Goal: Obtain resource: Download file/media

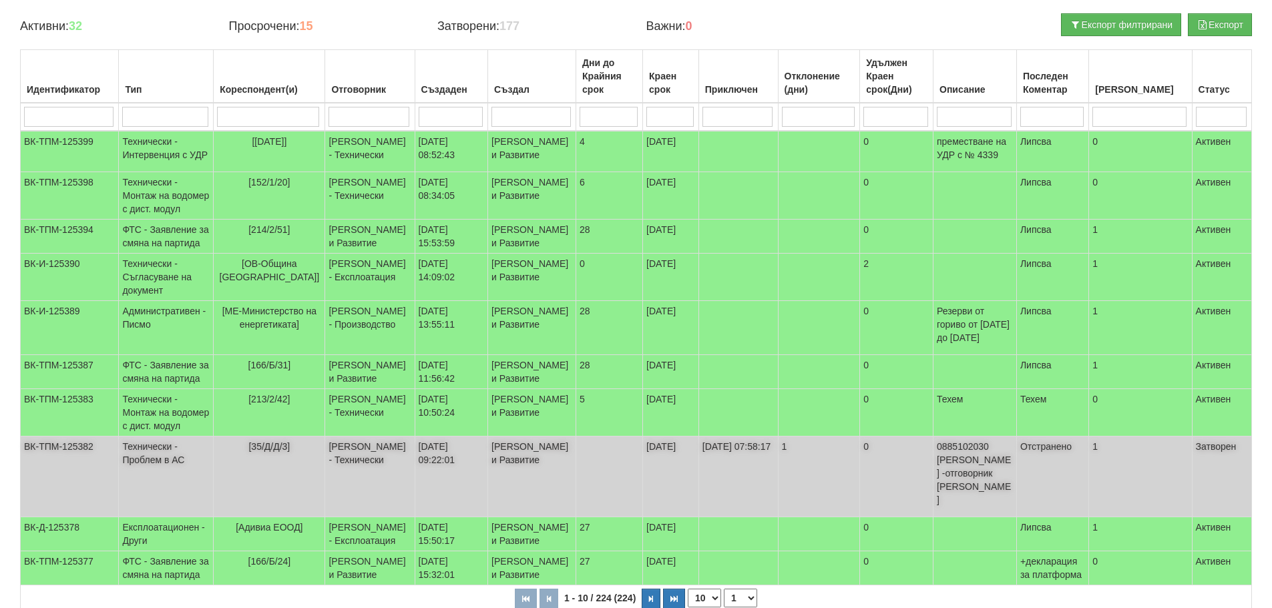
scroll to position [343, 0]
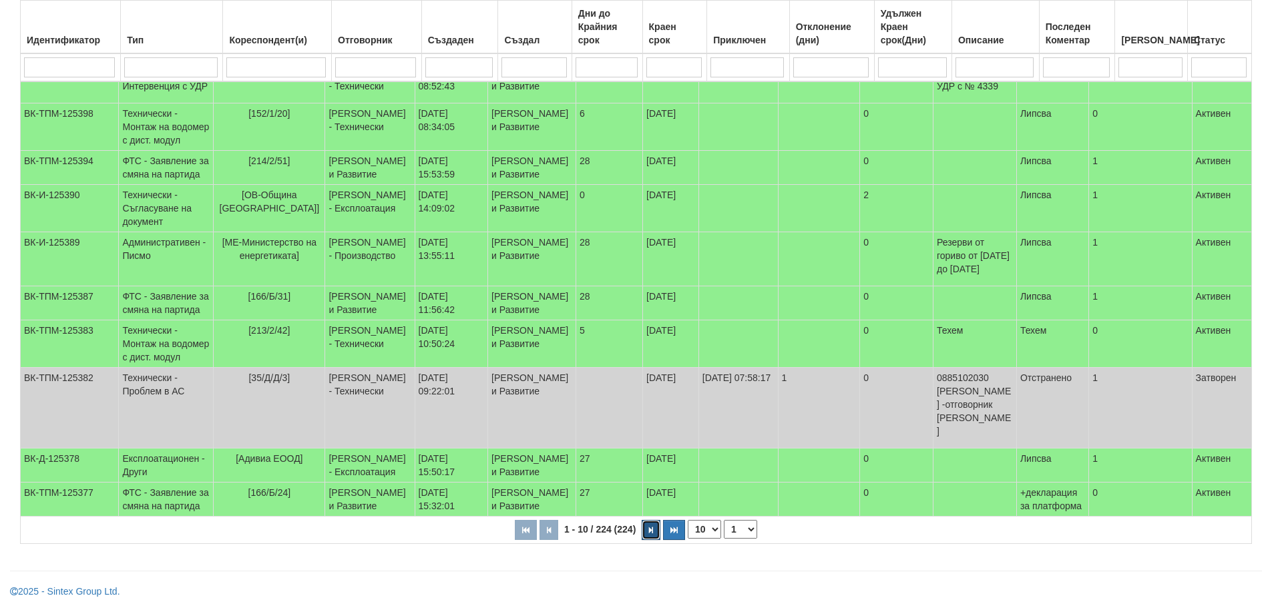
click at [652, 525] on button "button" at bounding box center [651, 530] width 19 height 20
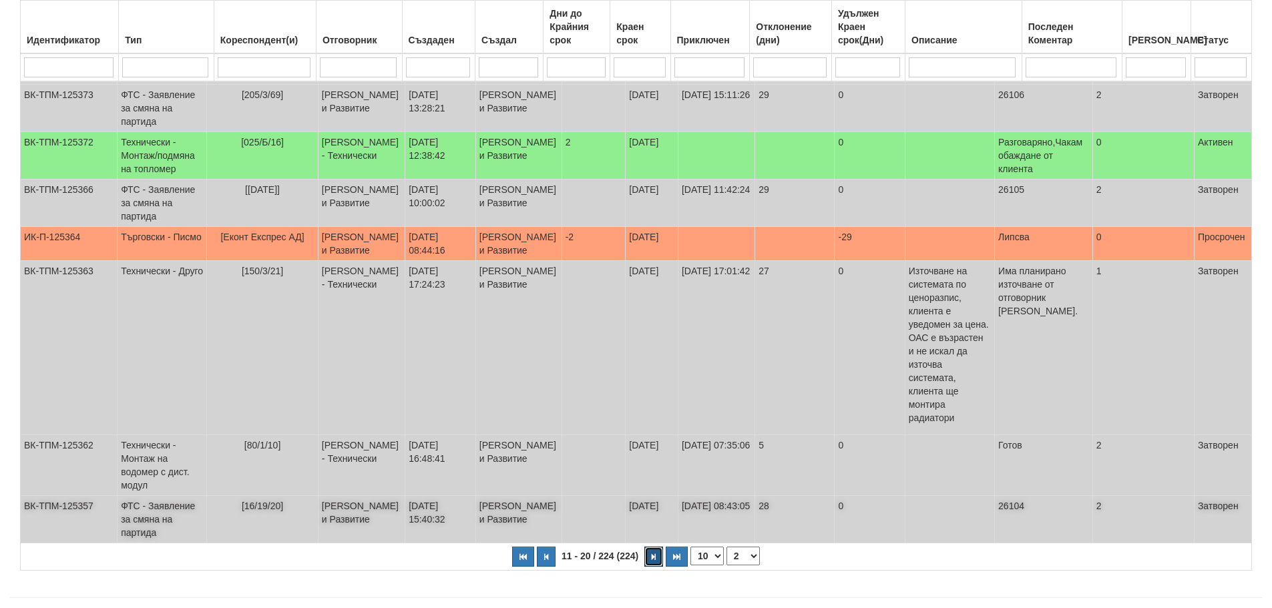
scroll to position [403, 0]
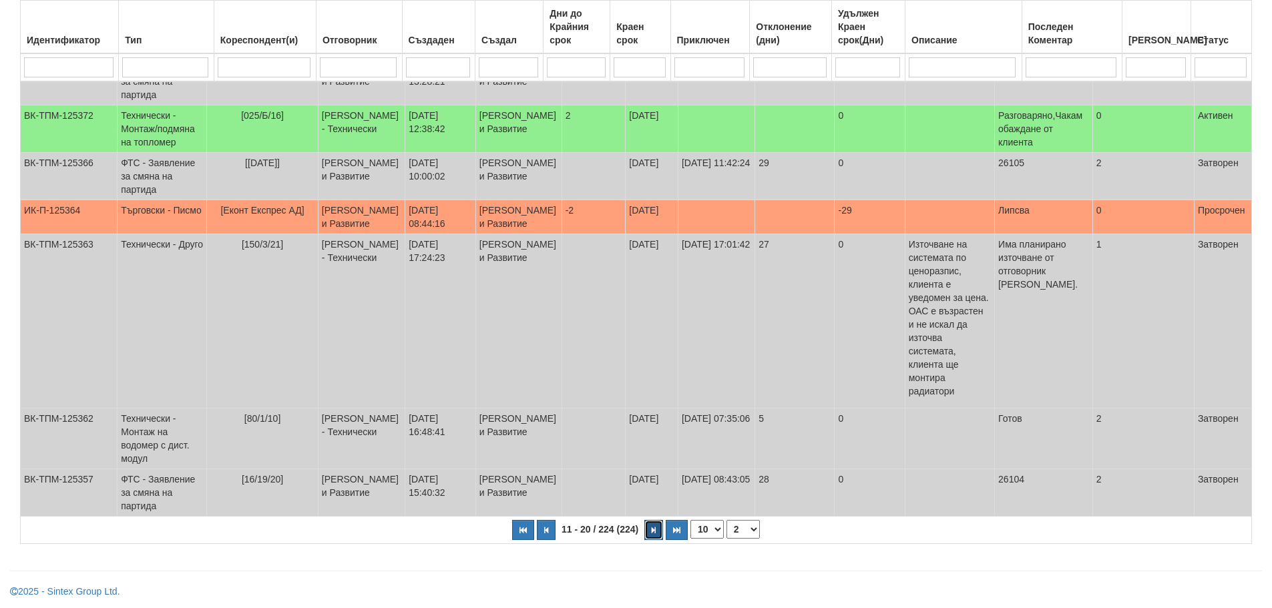
click at [656, 527] on button "button" at bounding box center [653, 530] width 19 height 20
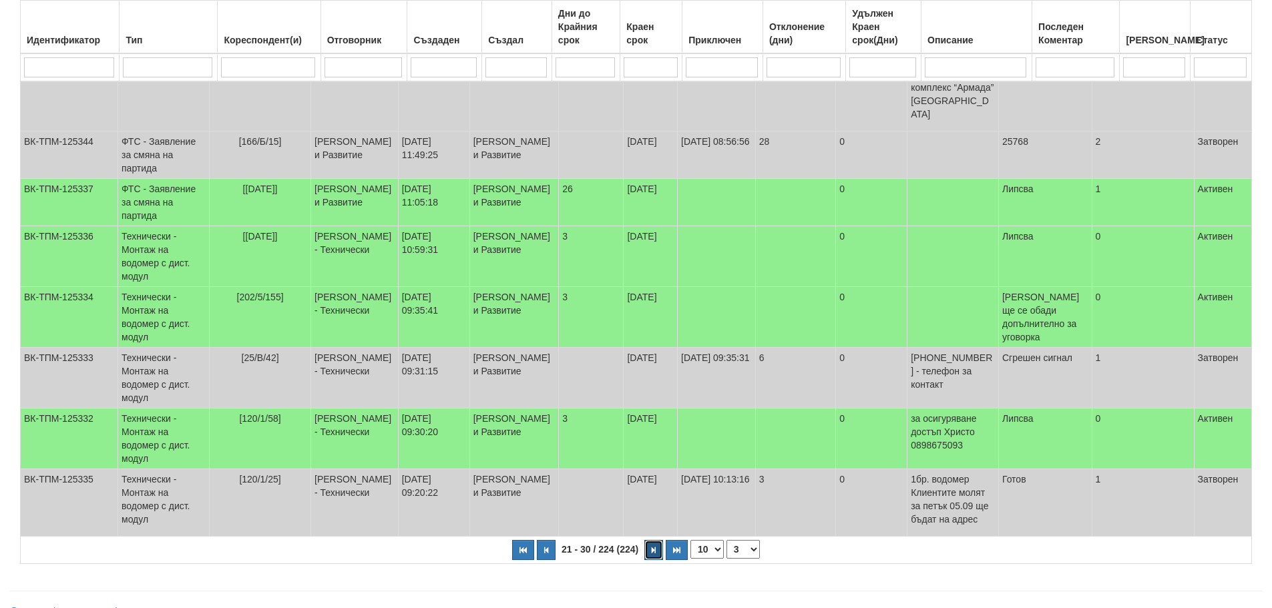
scroll to position [383, 0]
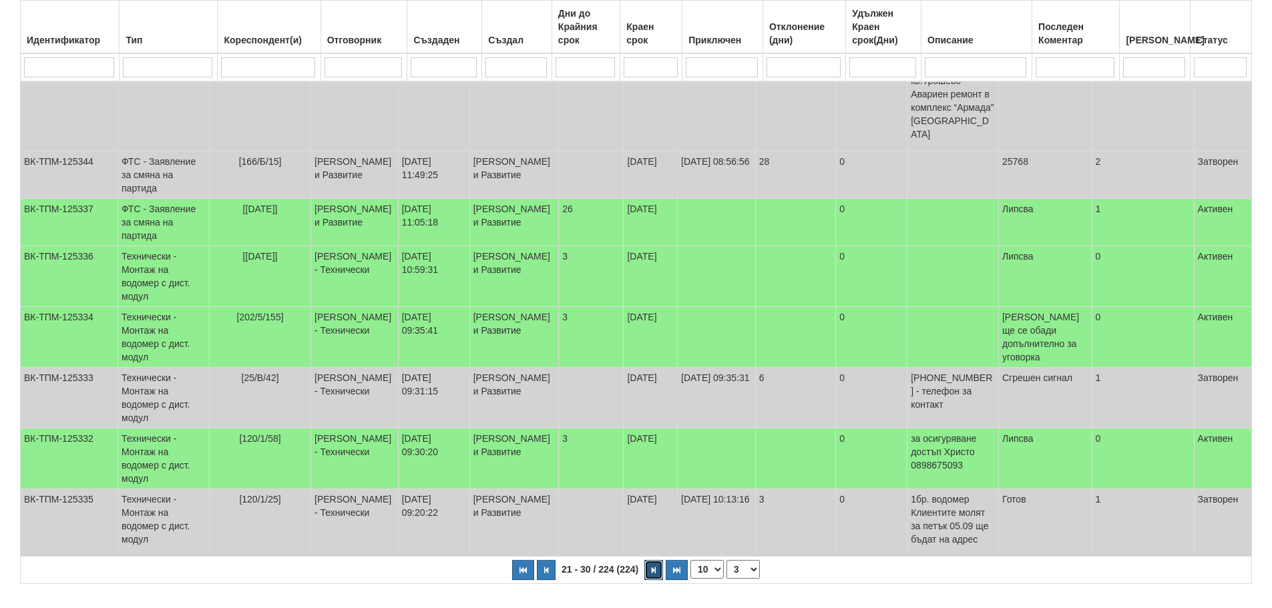
click at [652, 567] on icon "button" at bounding box center [654, 570] width 4 height 7
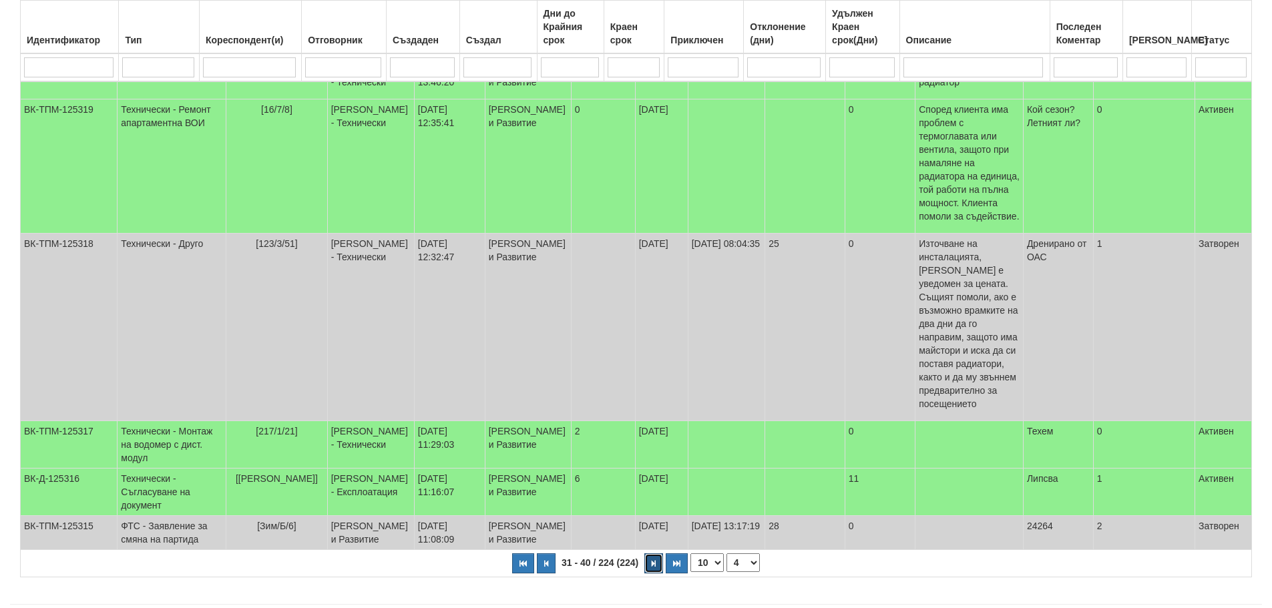
scroll to position [403, 0]
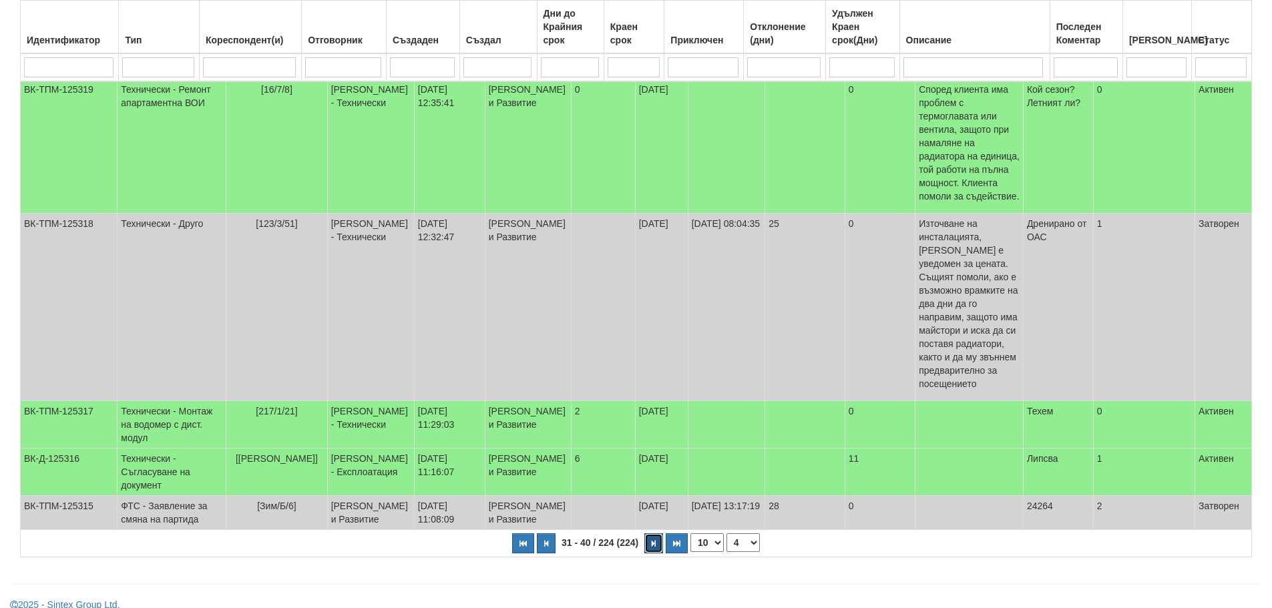
click at [652, 547] on icon "button" at bounding box center [654, 543] width 4 height 7
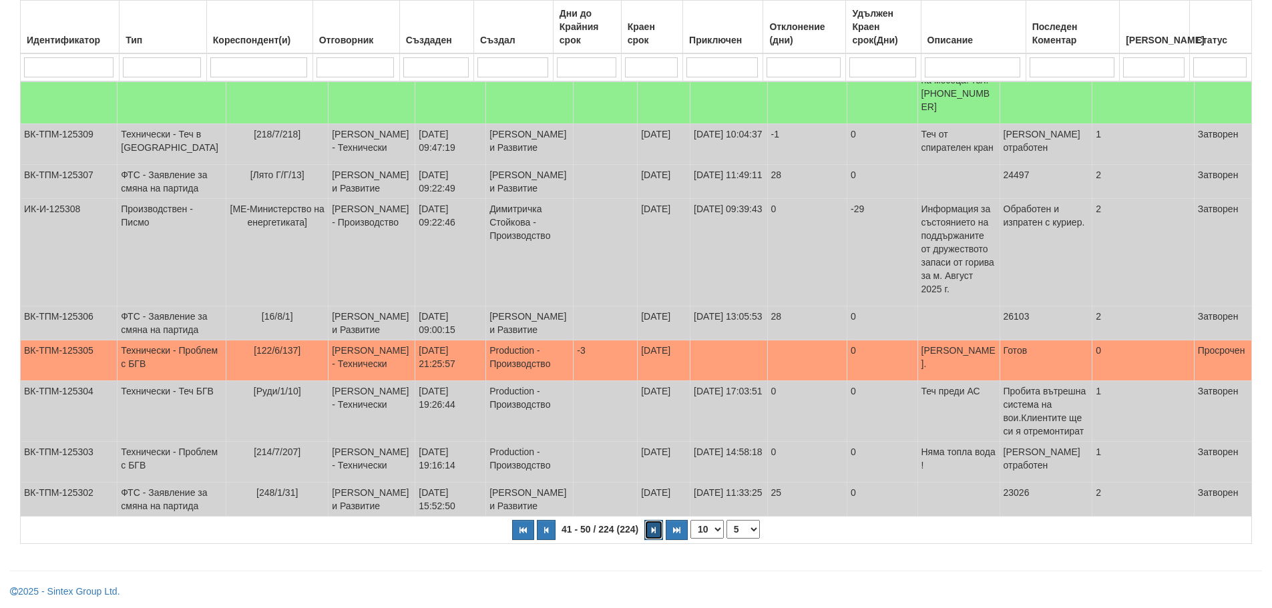
click at [659, 531] on button "button" at bounding box center [653, 530] width 19 height 20
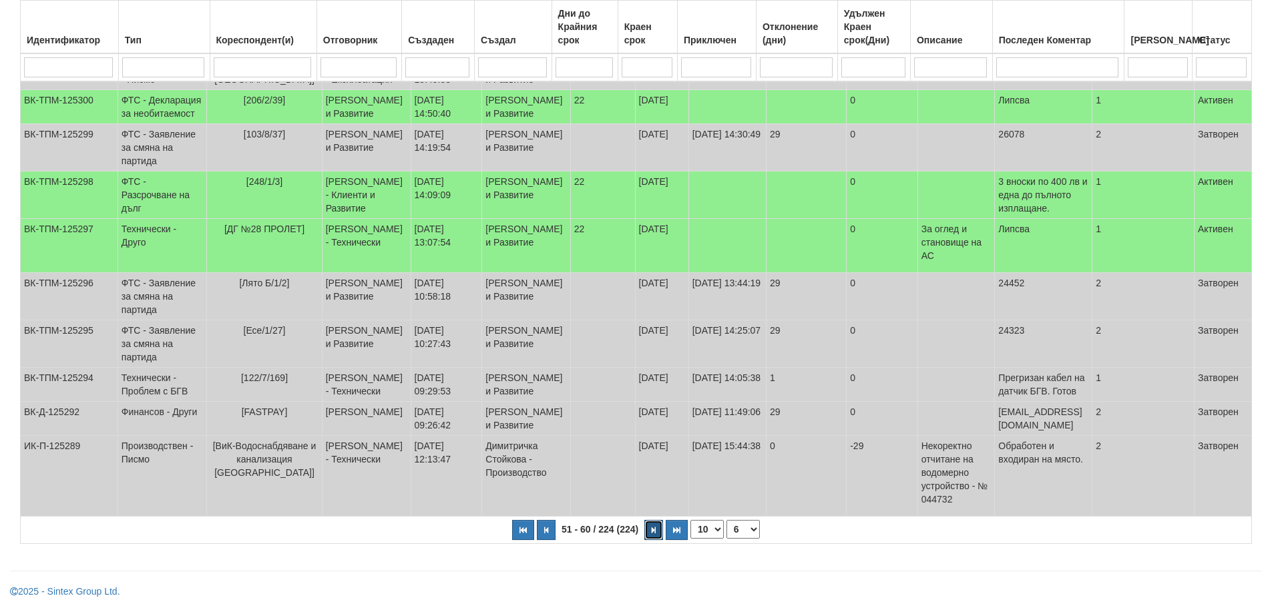
click at [651, 528] on button "button" at bounding box center [653, 530] width 19 height 20
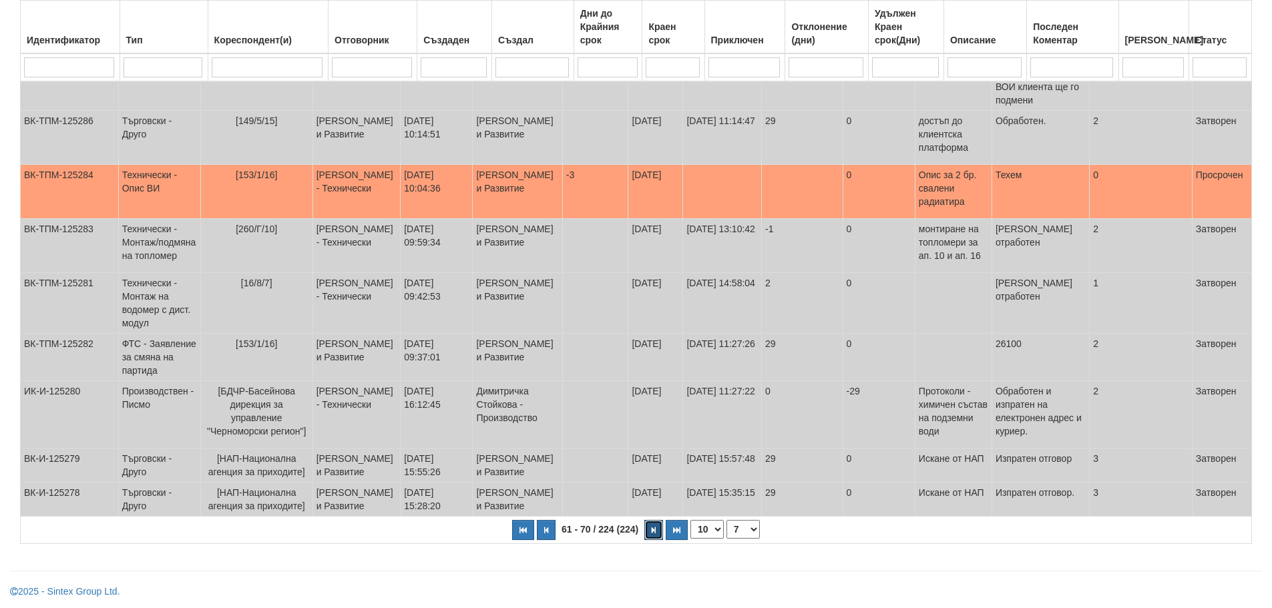
click at [652, 527] on icon "button" at bounding box center [654, 530] width 4 height 7
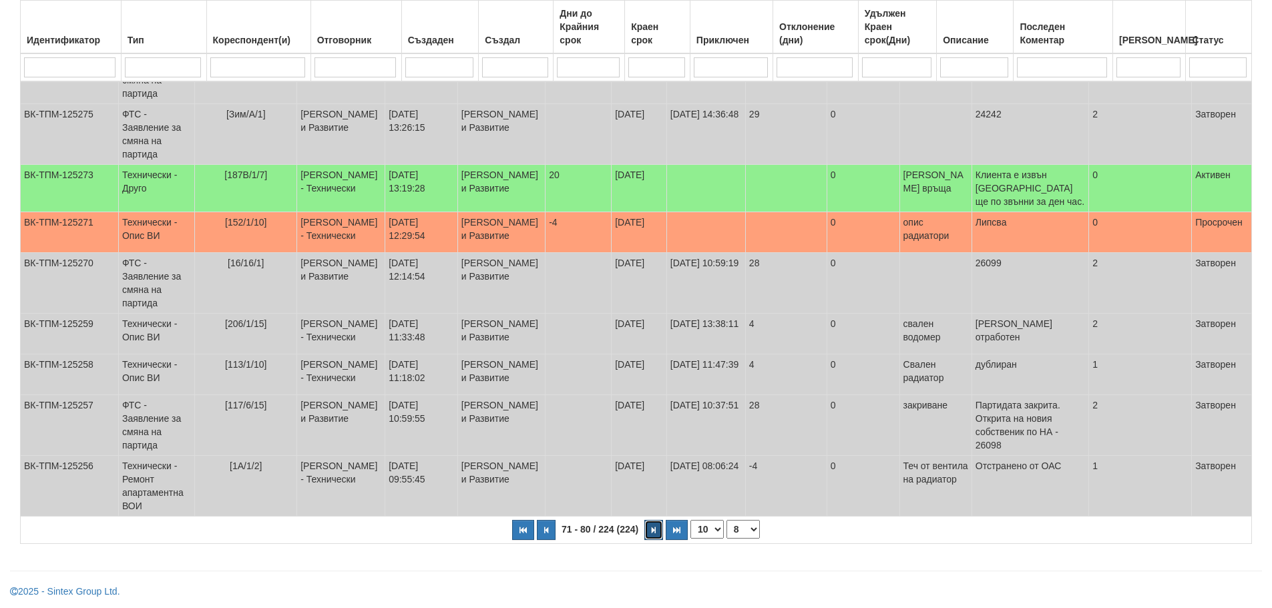
click at [652, 529] on icon "button" at bounding box center [654, 530] width 4 height 7
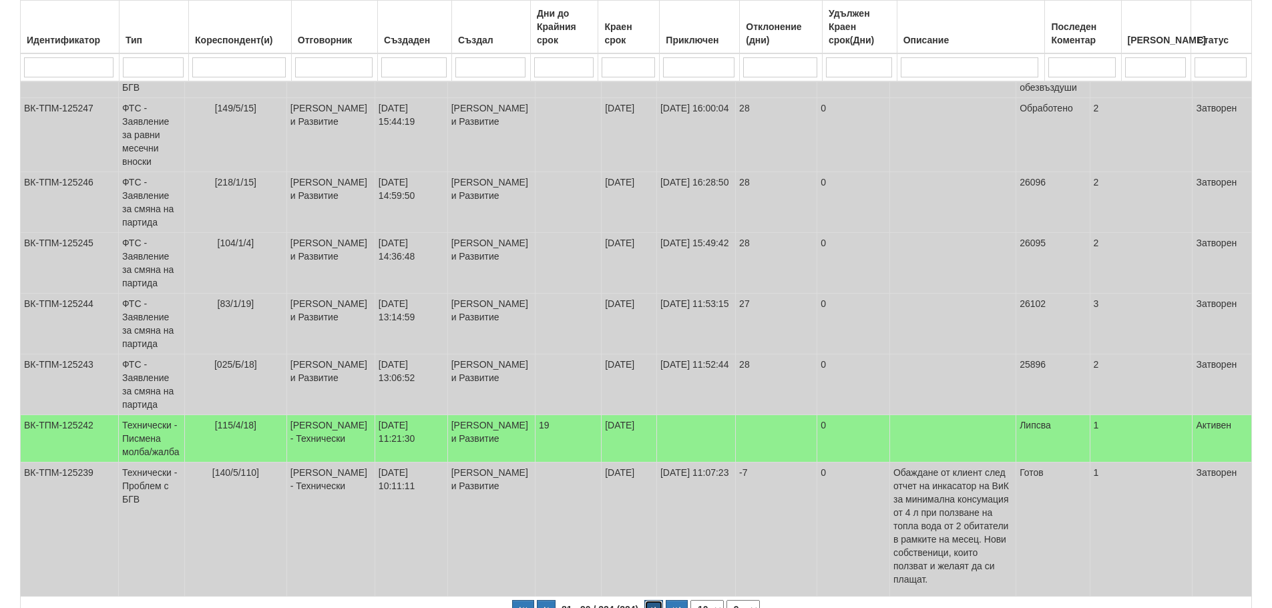
scroll to position [403, 0]
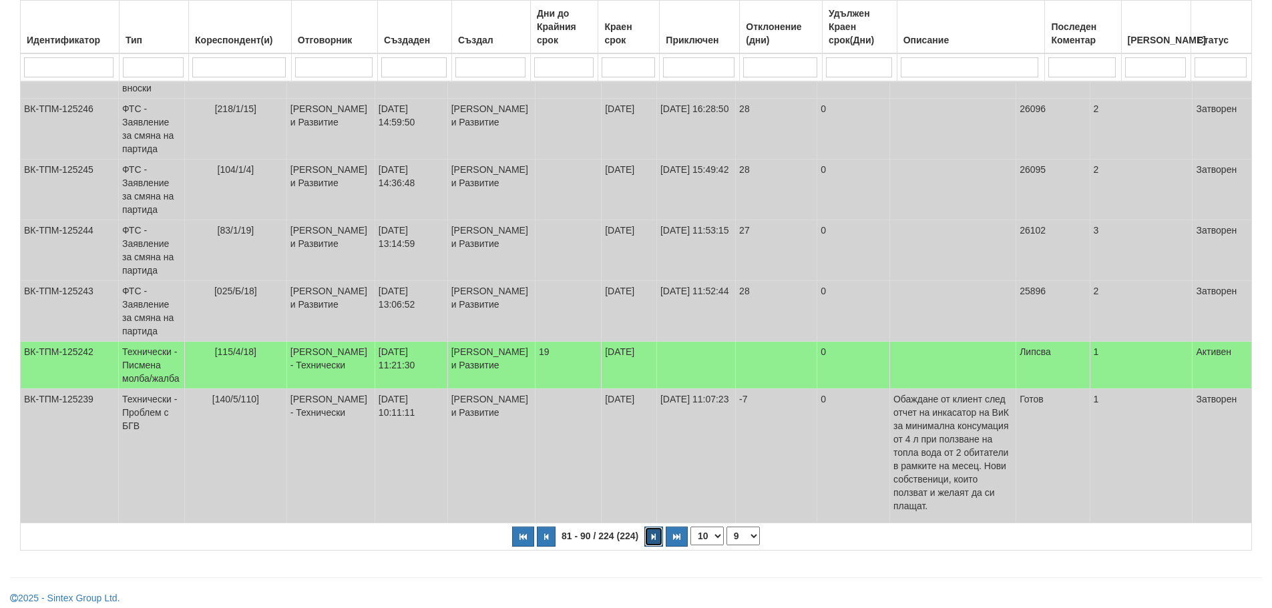
click at [652, 541] on icon "button" at bounding box center [654, 536] width 4 height 7
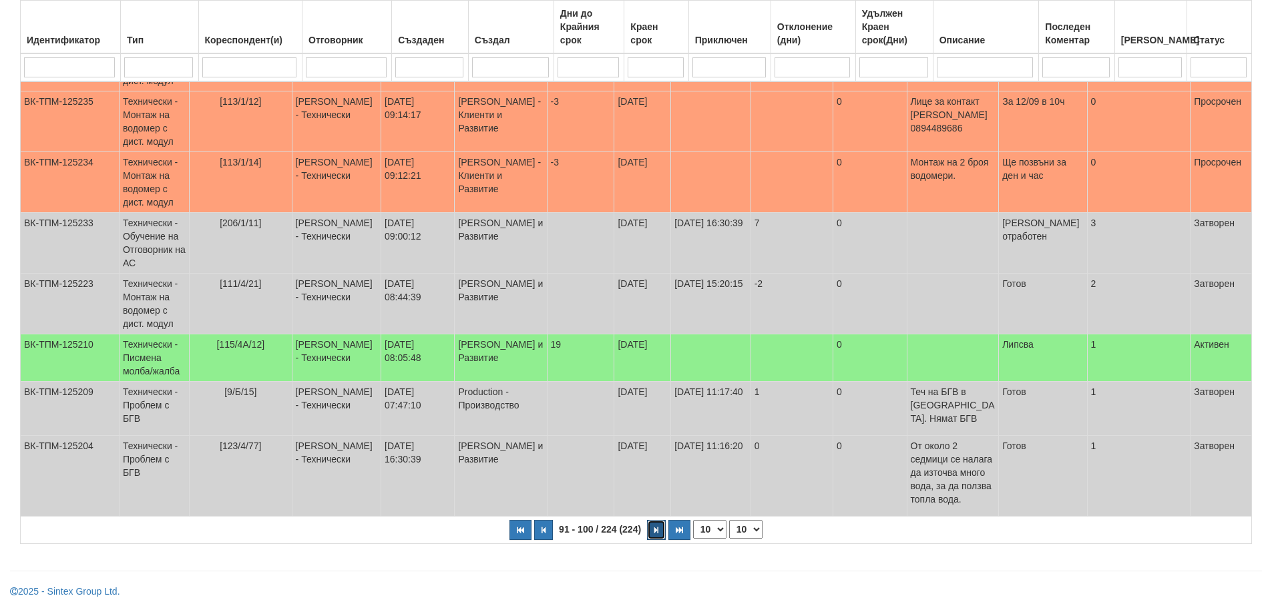
scroll to position [329, 0]
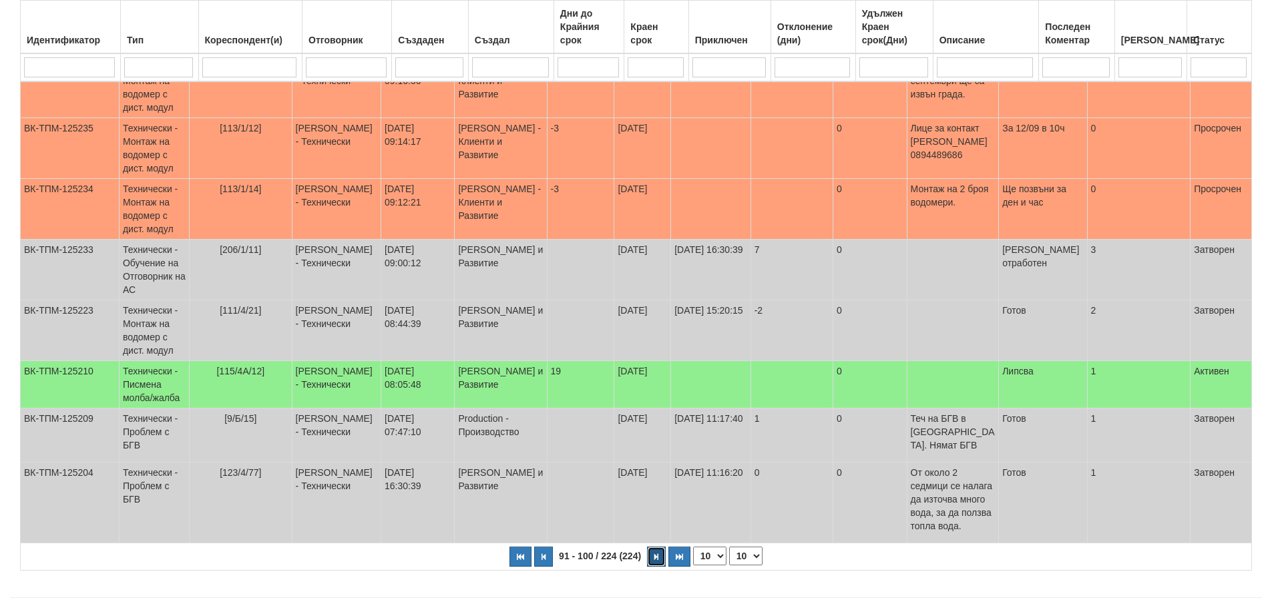
click at [657, 553] on icon "button" at bounding box center [656, 556] width 4 height 7
select select "11"
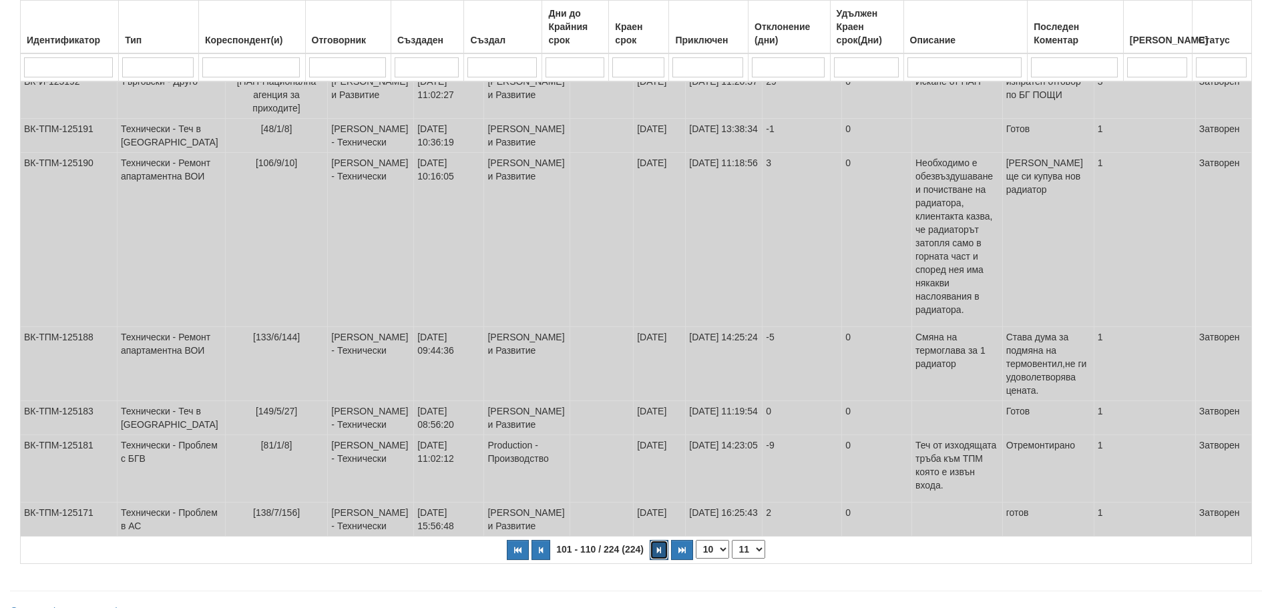
scroll to position [403, 0]
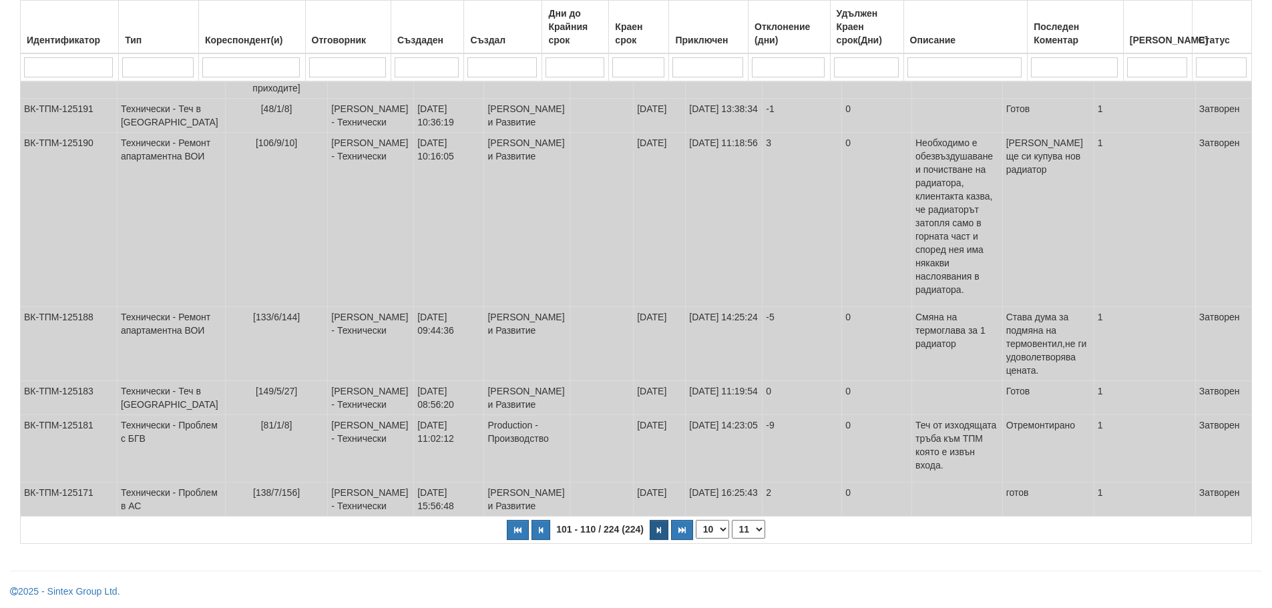
click at [657, 517] on td "[DATE]" at bounding box center [660, 500] width 52 height 34
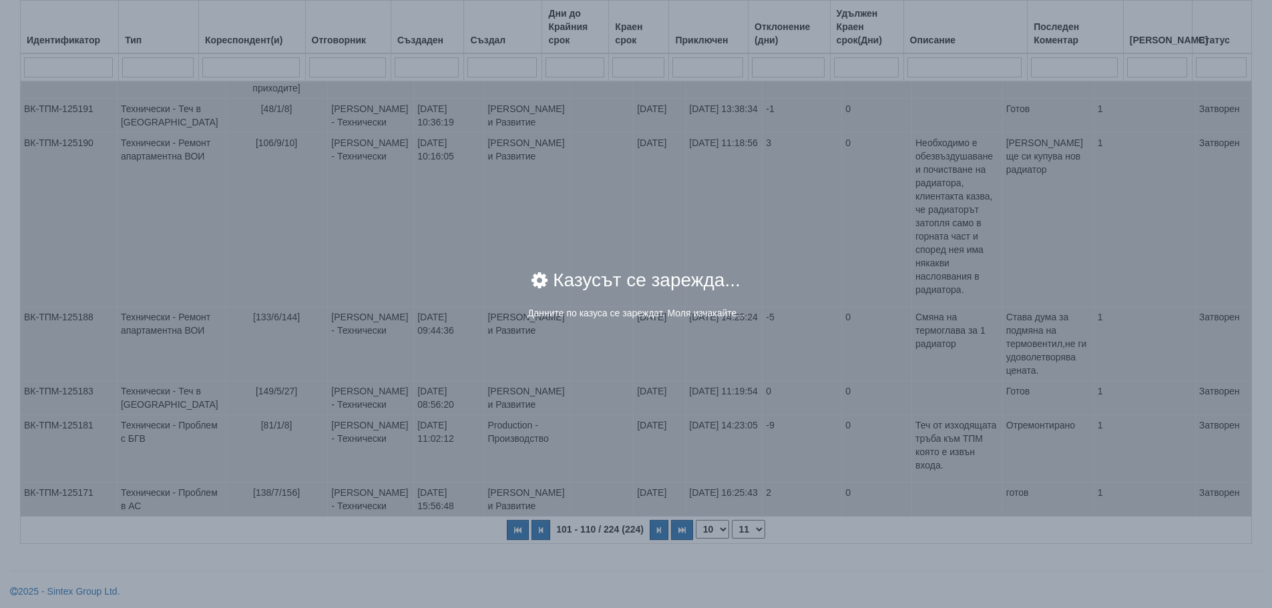
scroll to position [423, 0]
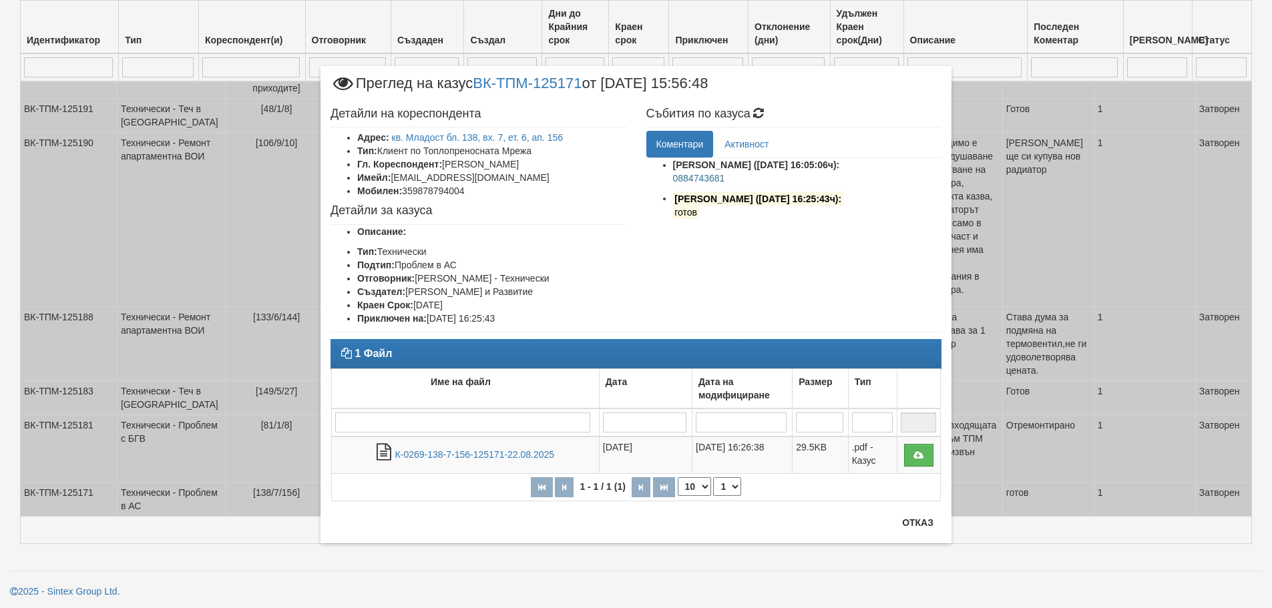
click at [909, 514] on div "1 Файл Име на файл Дата Дата на модифициране Размер Тип 1 - 1 / 1 (1) 10 20 30 …" at bounding box center [635, 427] width 631 height 176
drag, startPoint x: 918, startPoint y: 520, endPoint x: 903, endPoint y: 539, distance: 24.2
click at [914, 525] on button "Отказ" at bounding box center [917, 522] width 47 height 21
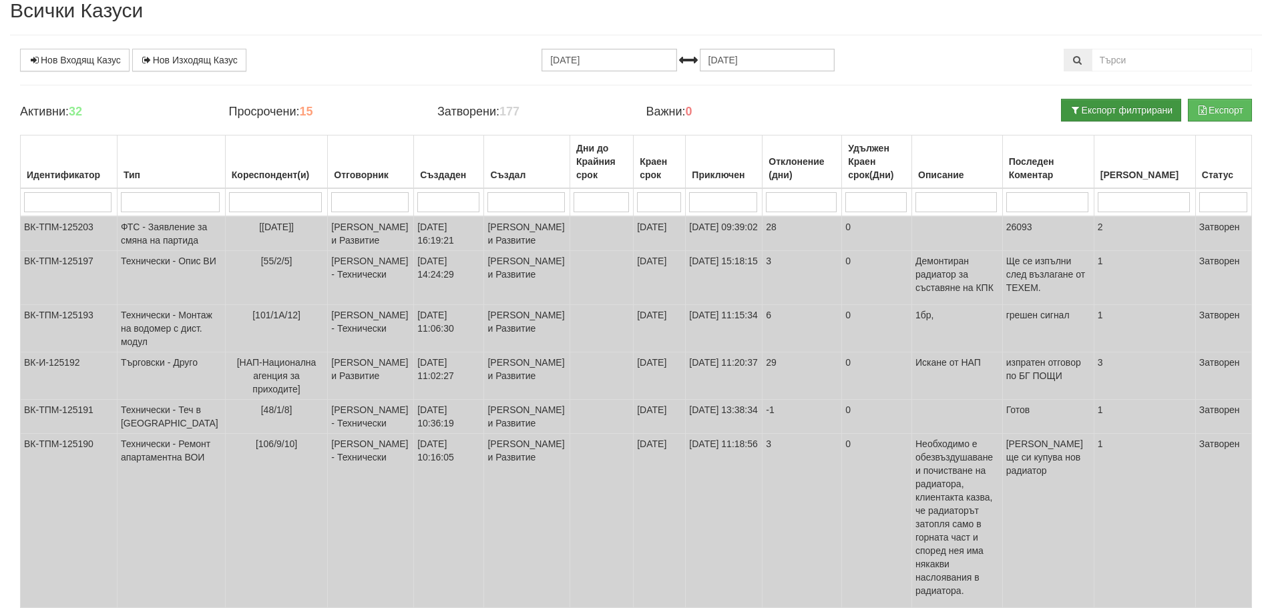
scroll to position [0, 0]
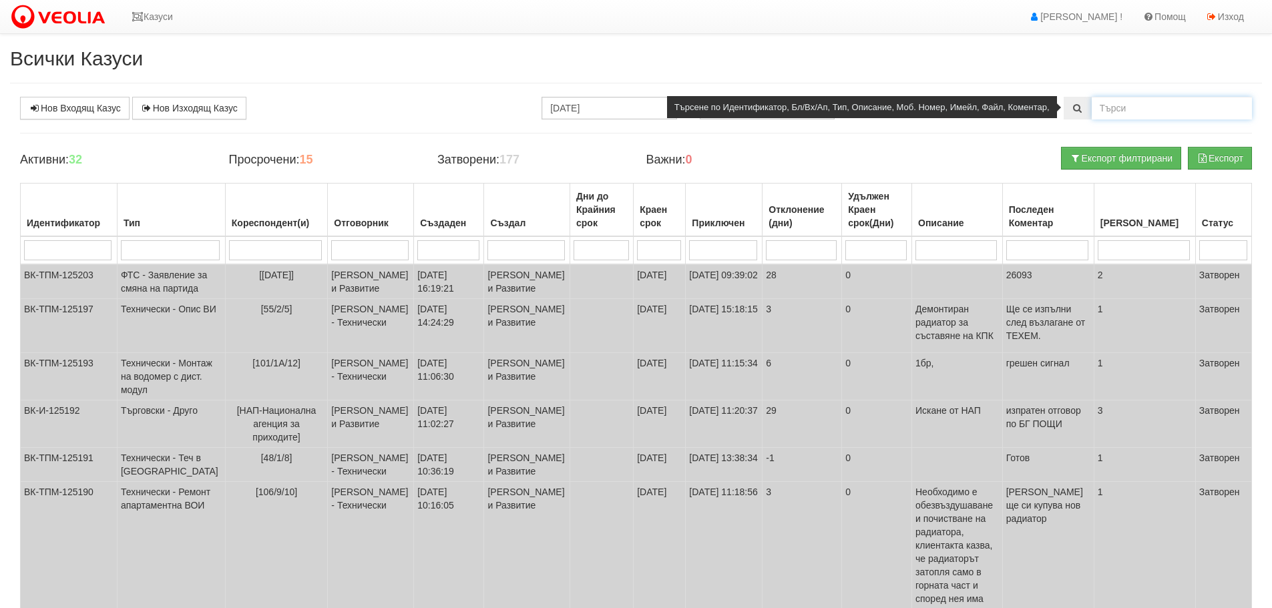
click at [1135, 113] on input "text" at bounding box center [1172, 108] width 160 height 23
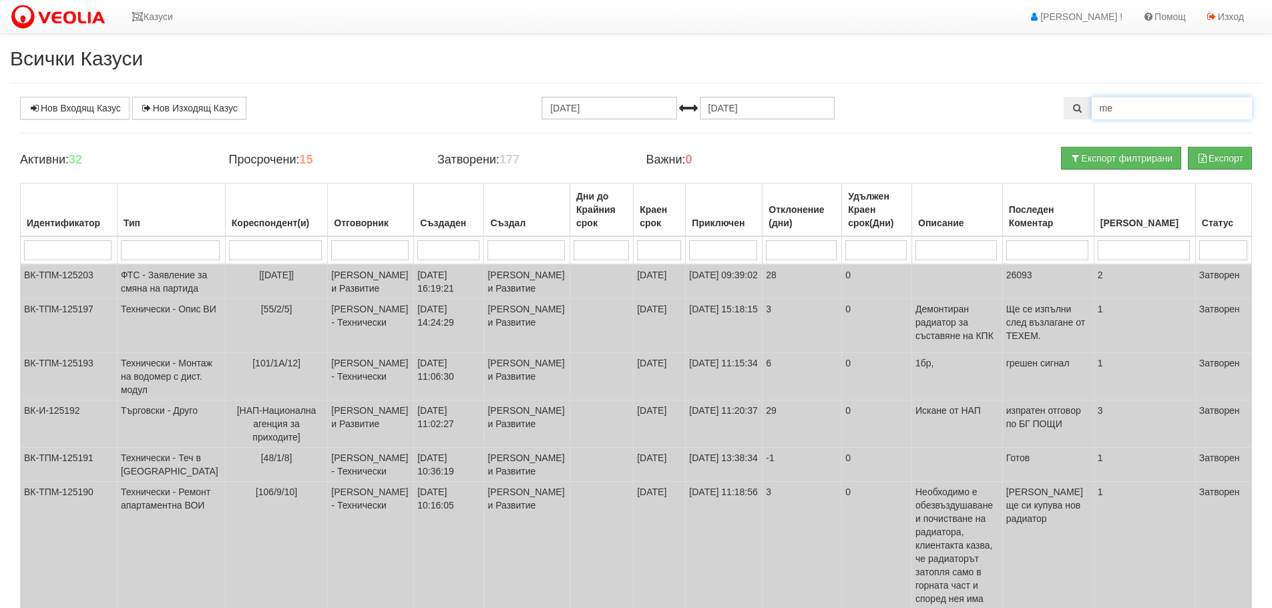
type input "m"
type input "ме-"
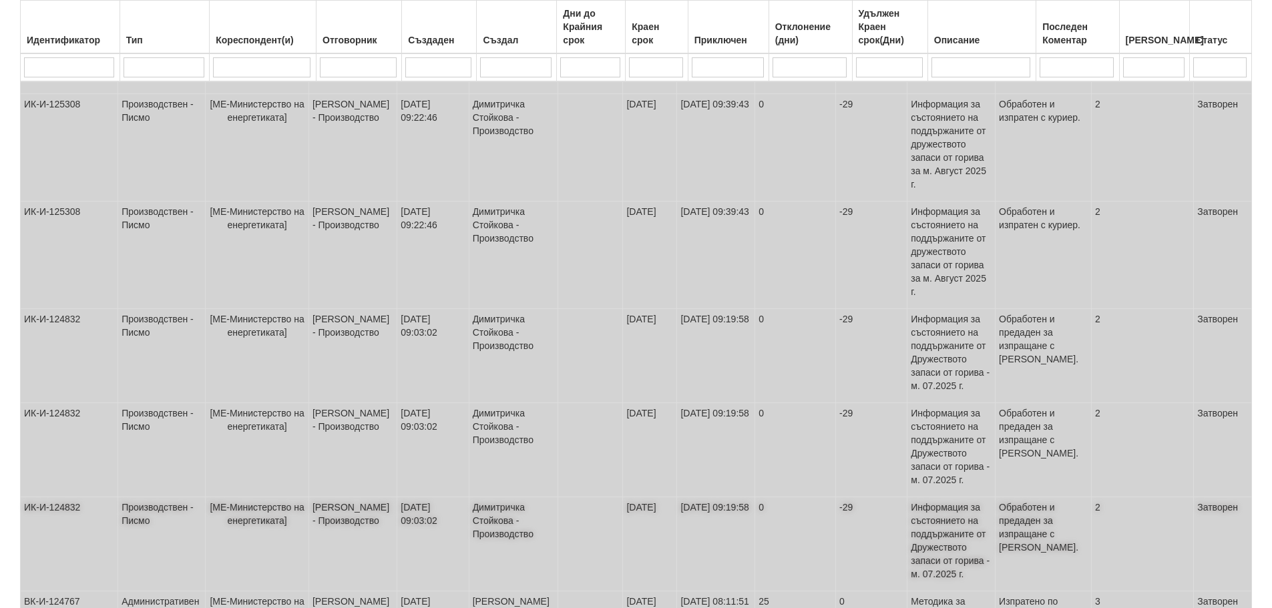
scroll to position [516, 0]
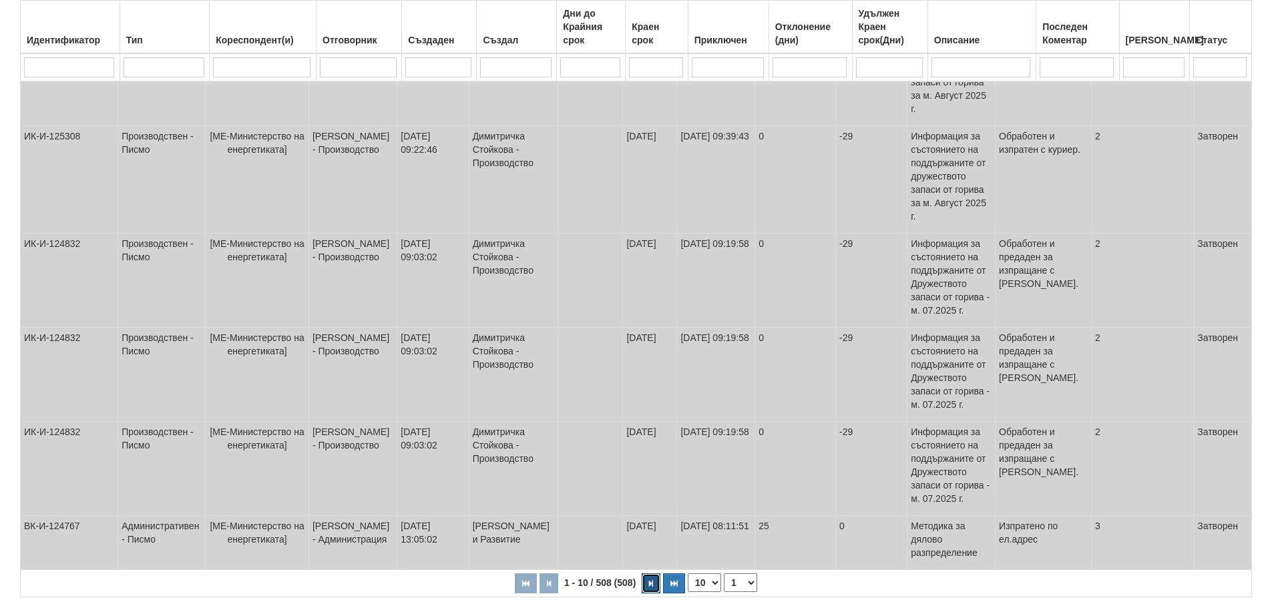
click at [652, 580] on icon "button" at bounding box center [651, 583] width 4 height 7
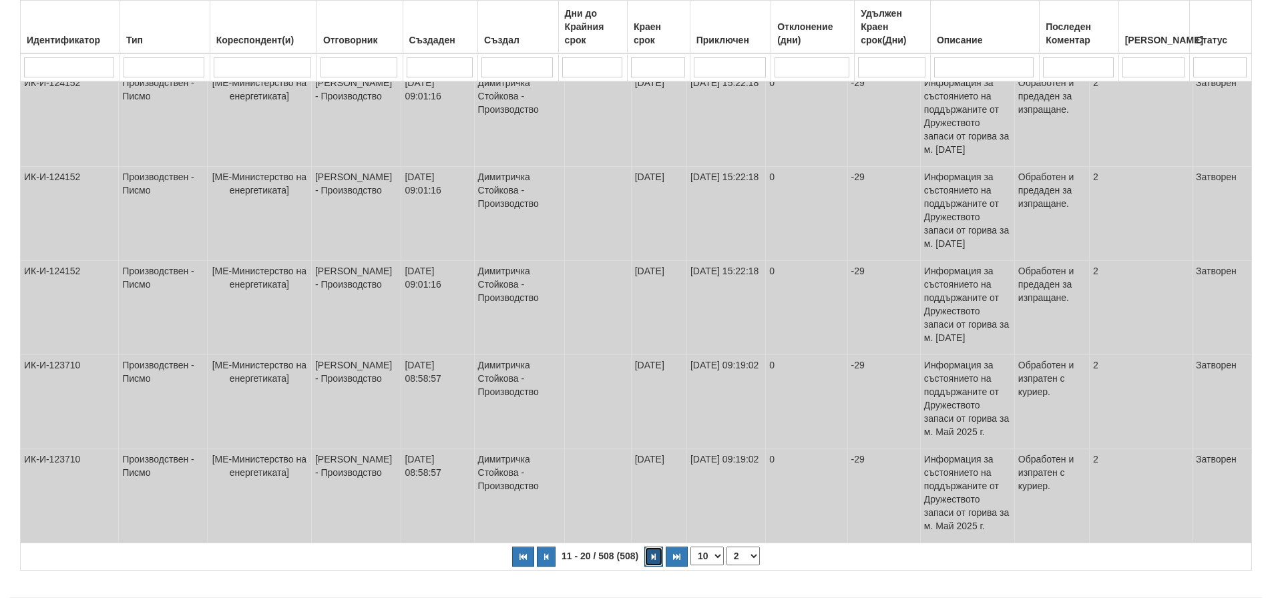
click at [650, 547] on button "button" at bounding box center [653, 557] width 19 height 20
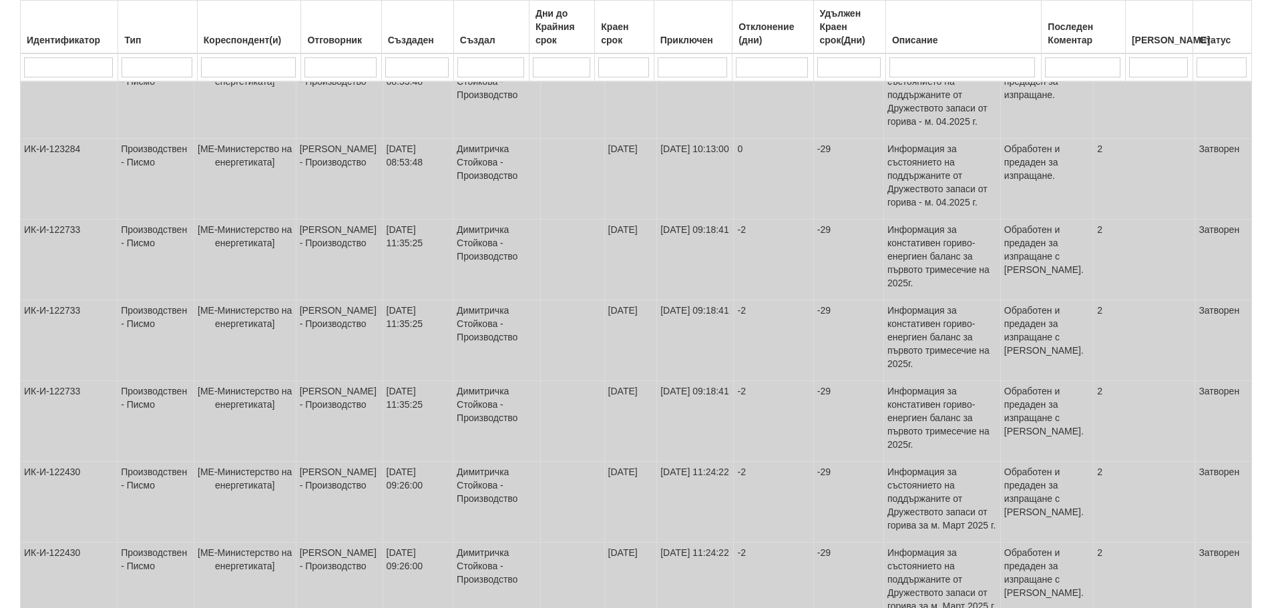
scroll to position [443, 0]
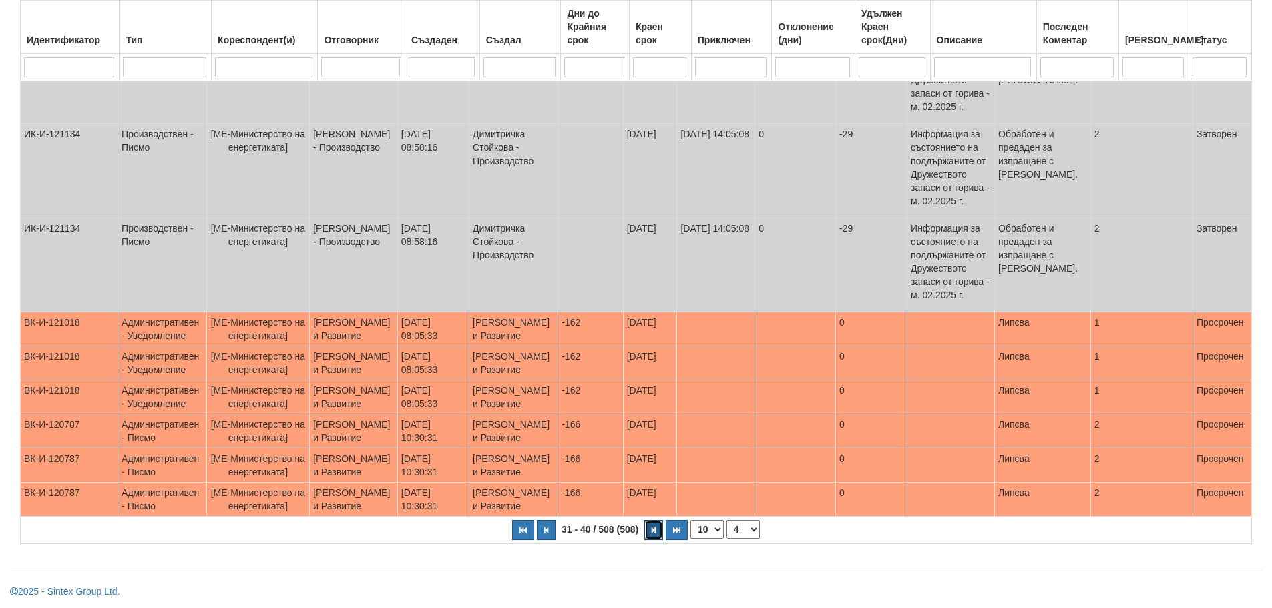
click at [650, 528] on button "button" at bounding box center [653, 530] width 19 height 20
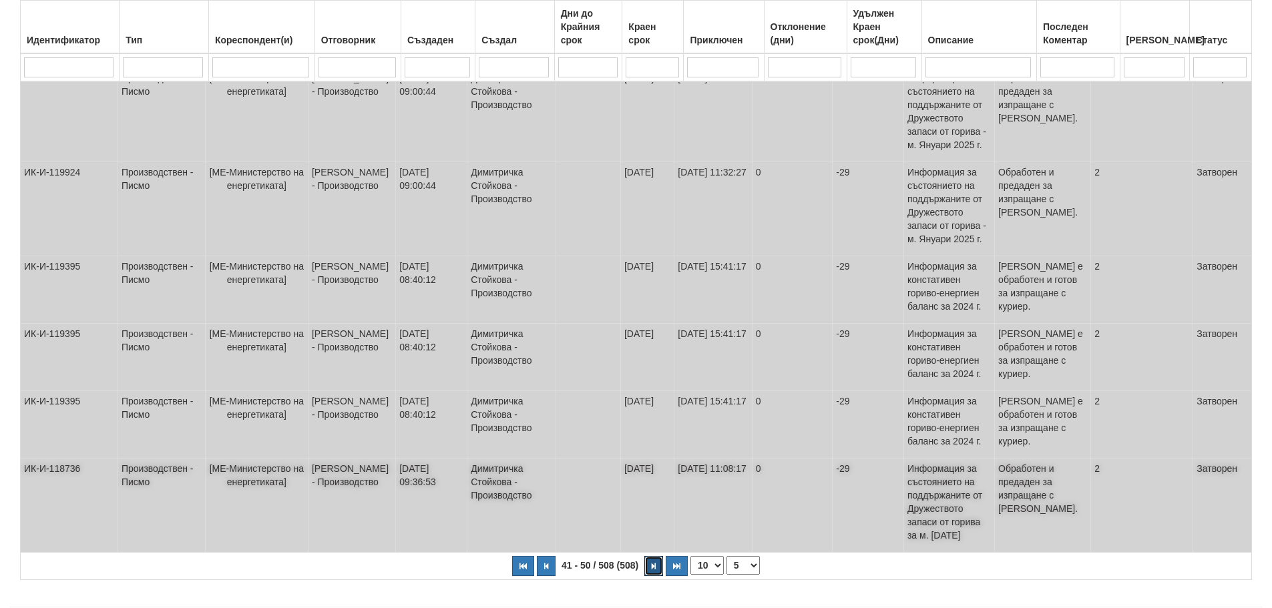
scroll to position [630, 0]
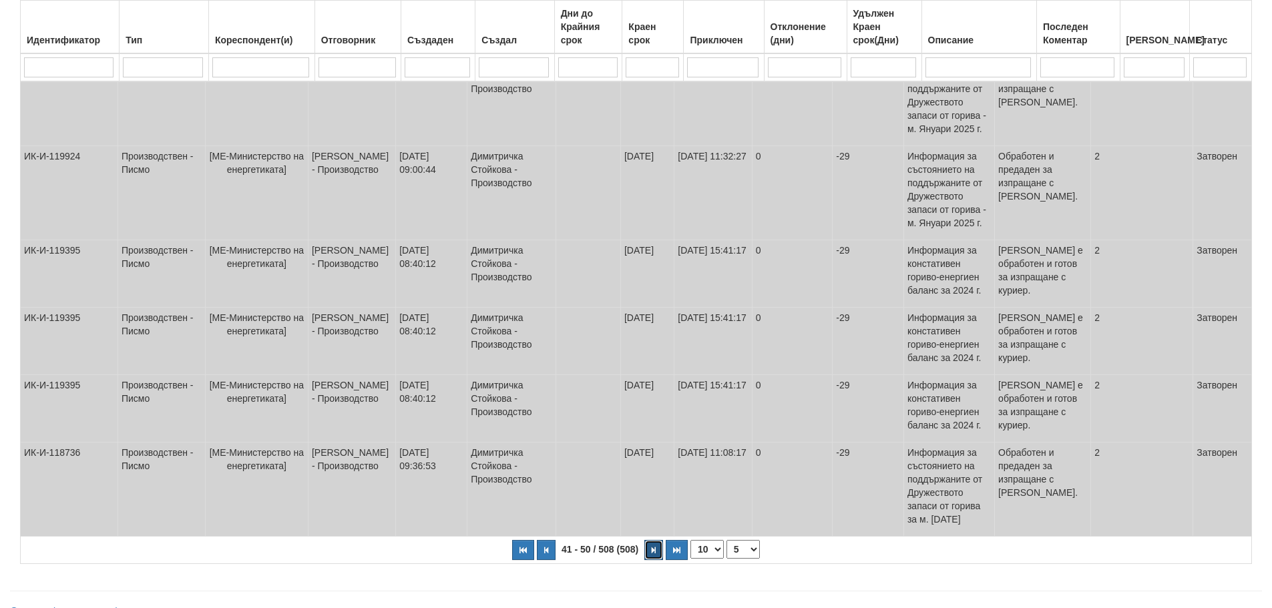
click at [654, 547] on icon "button" at bounding box center [654, 550] width 4 height 7
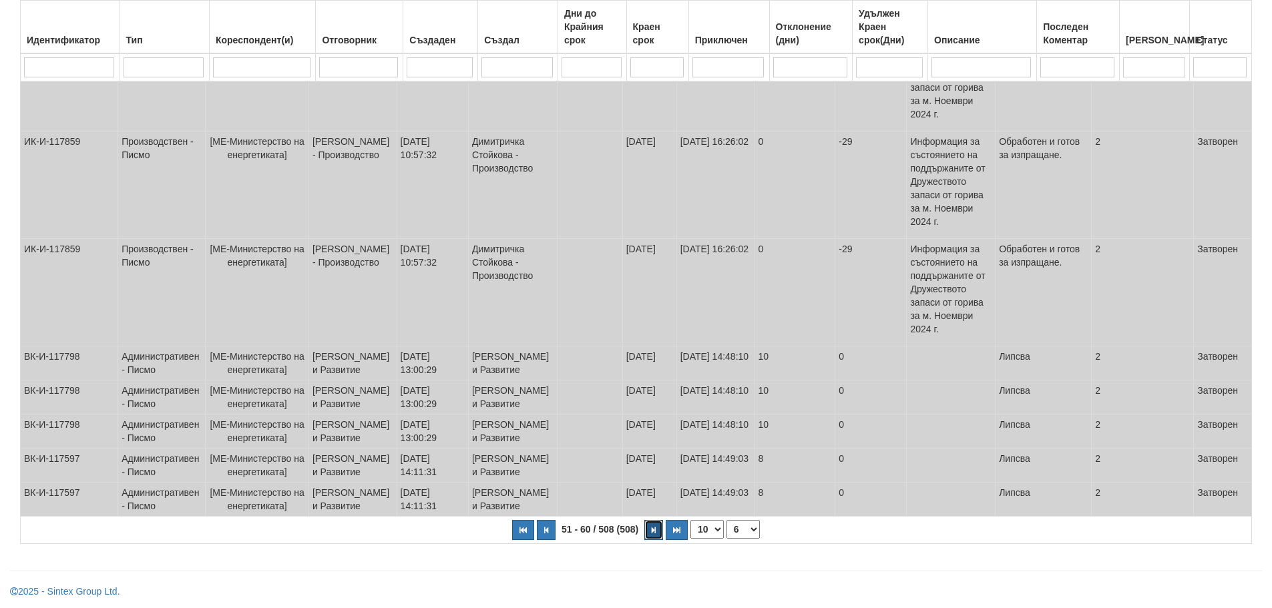
scroll to position [523, 0]
click at [652, 529] on icon "button" at bounding box center [654, 530] width 4 height 7
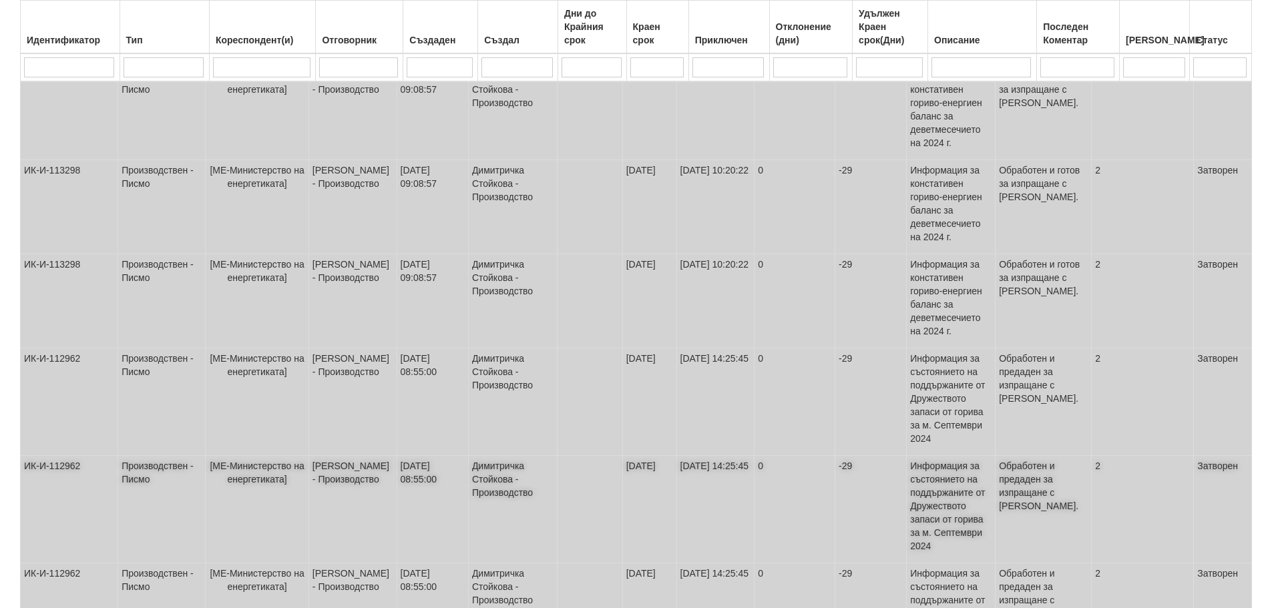
scroll to position [616, 0]
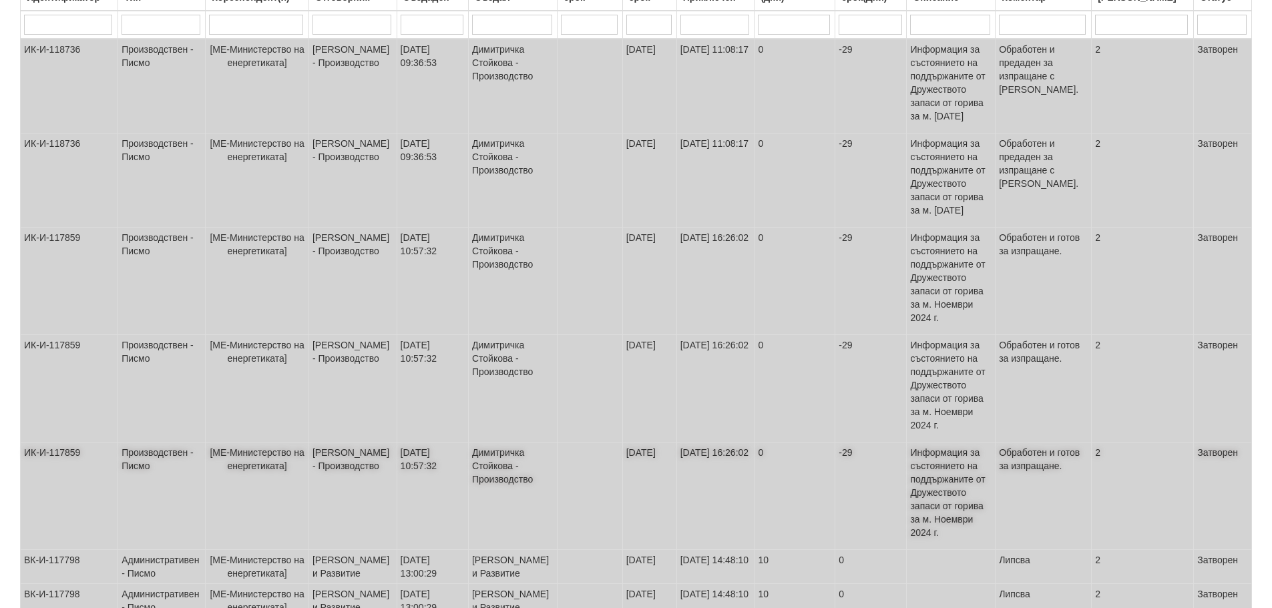
scroll to position [467, 0]
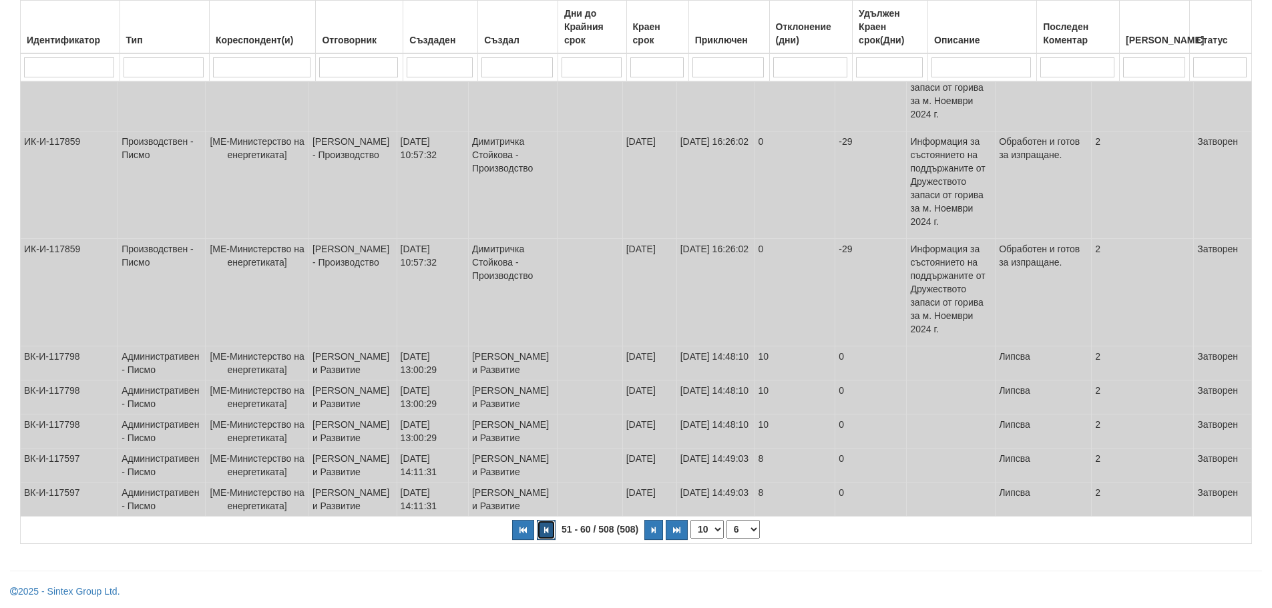
click at [547, 534] on icon "button" at bounding box center [546, 530] width 4 height 7
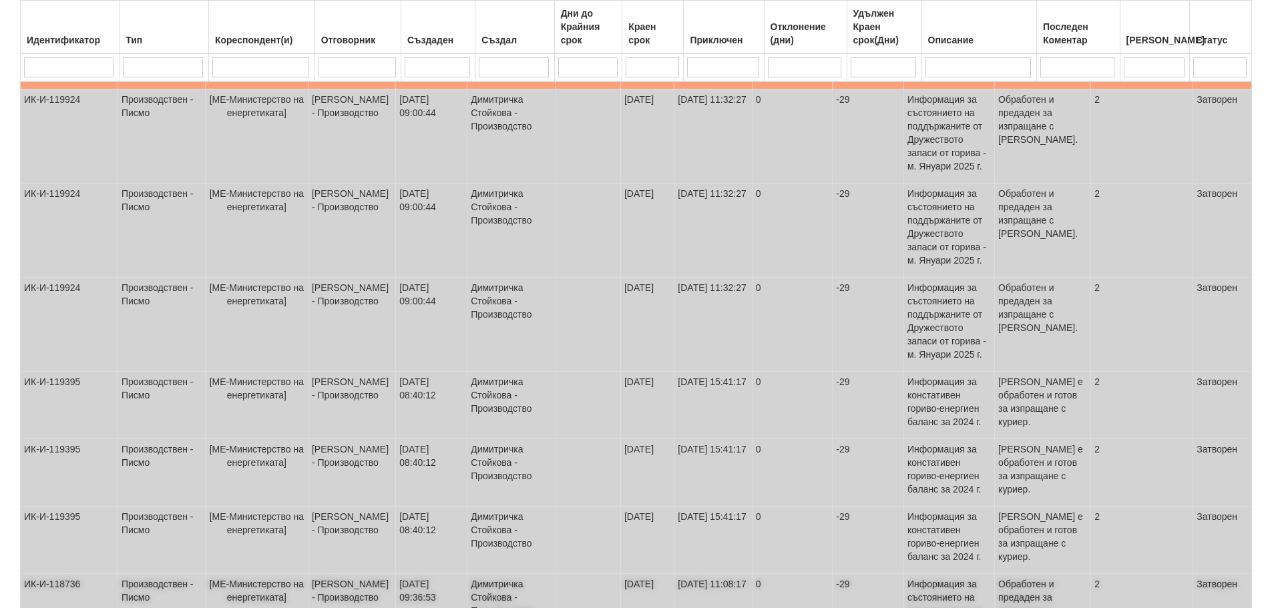
scroll to position [630, 0]
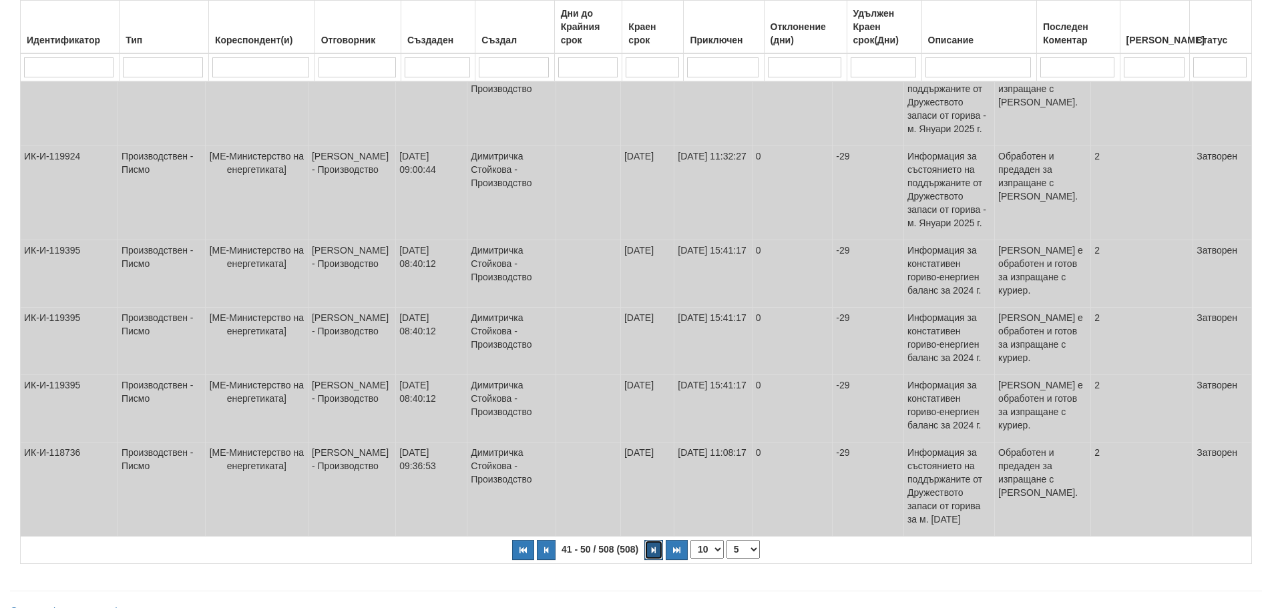
click at [650, 540] on button "button" at bounding box center [653, 550] width 19 height 20
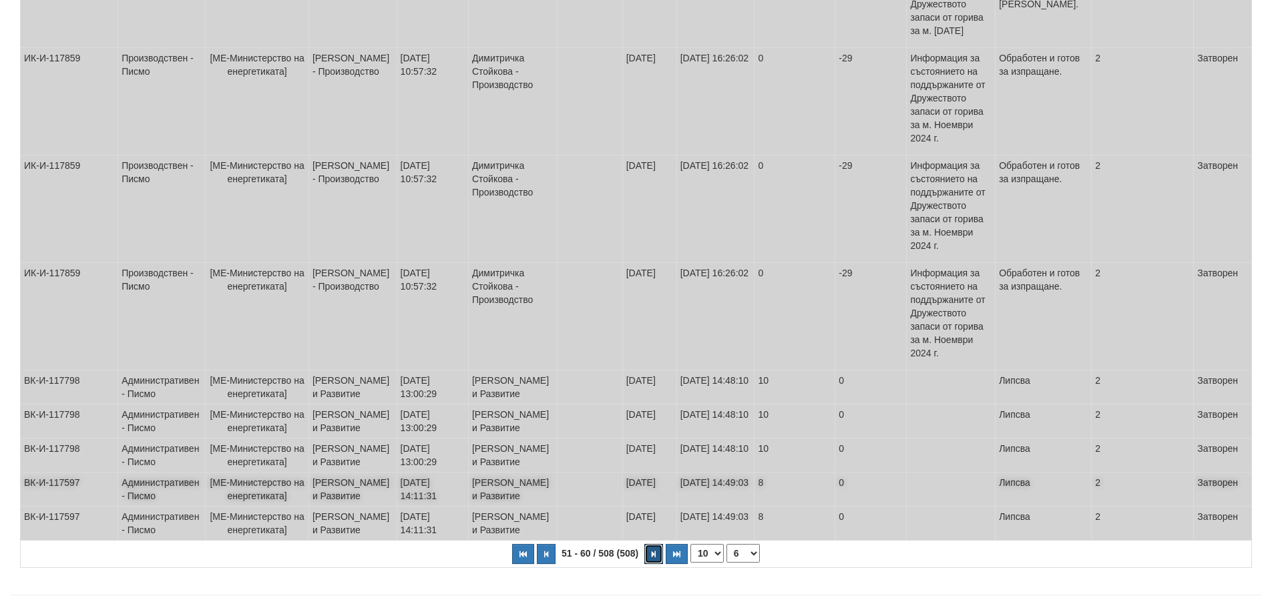
scroll to position [523, 0]
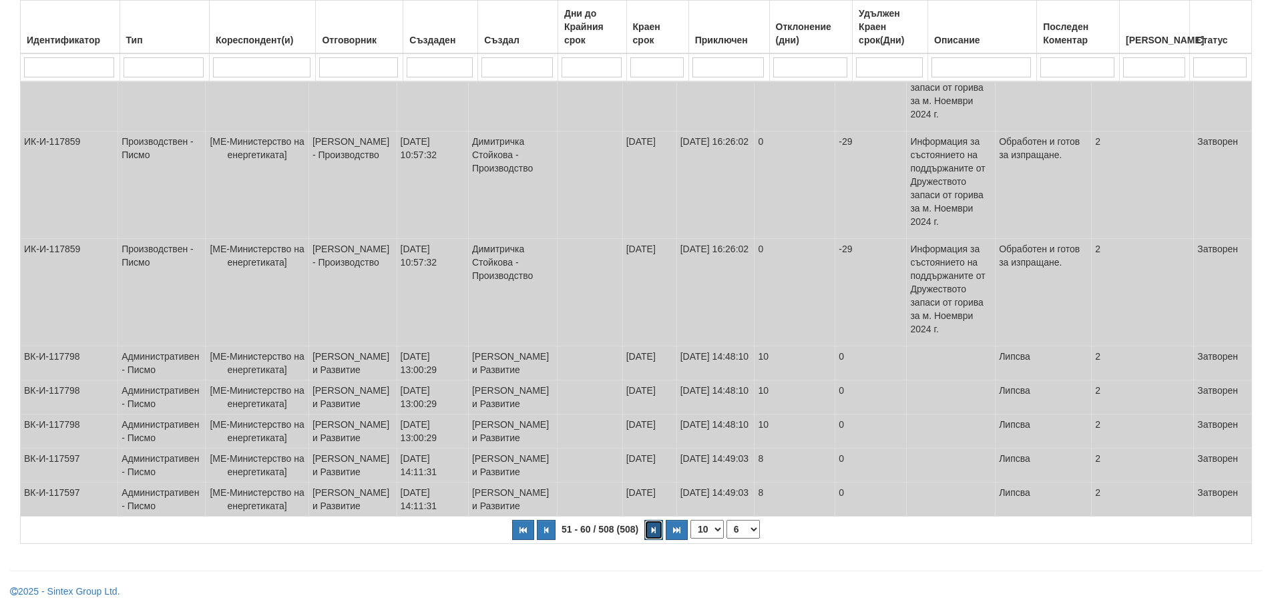
click at [650, 527] on button "button" at bounding box center [653, 530] width 19 height 20
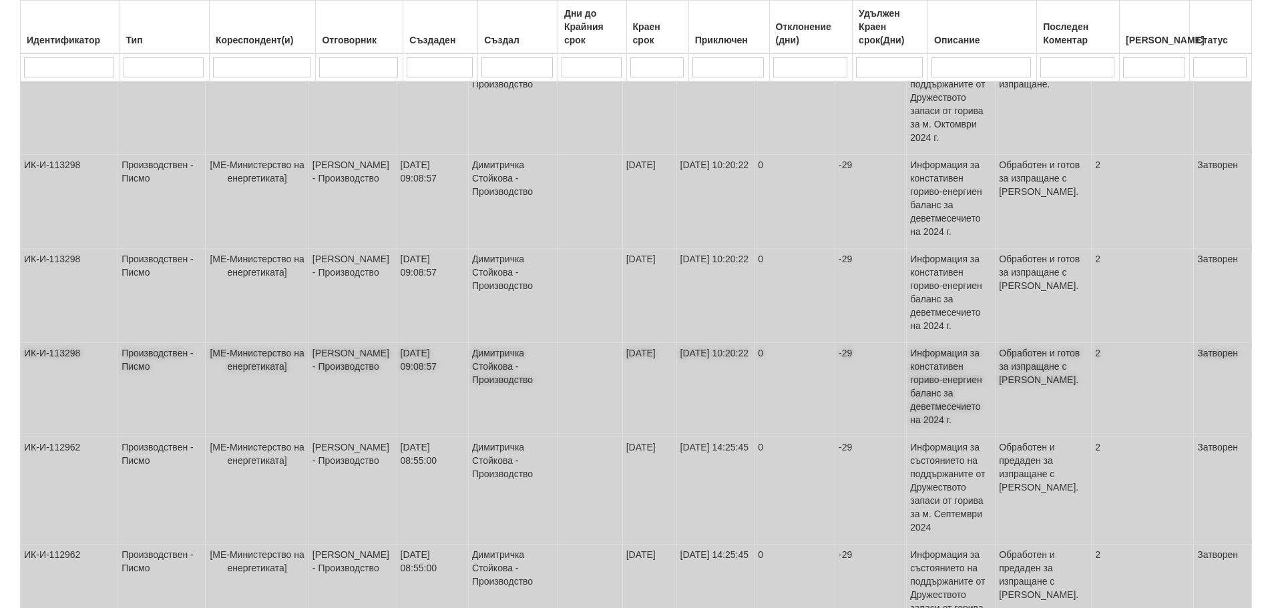
scroll to position [616, 0]
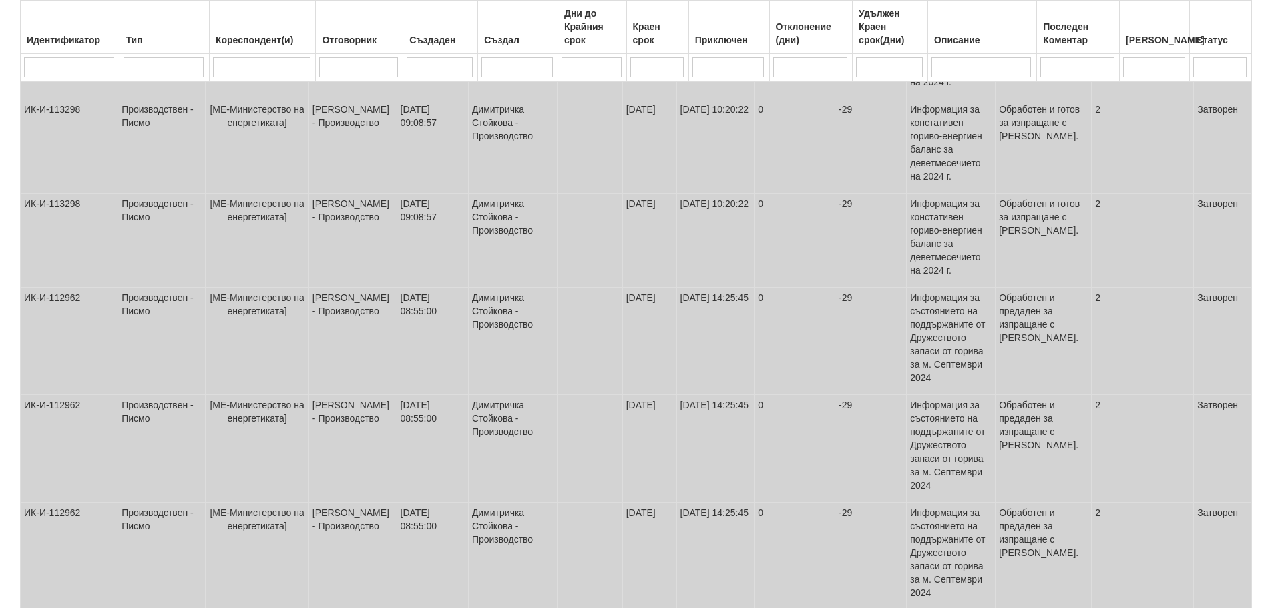
select select "8"
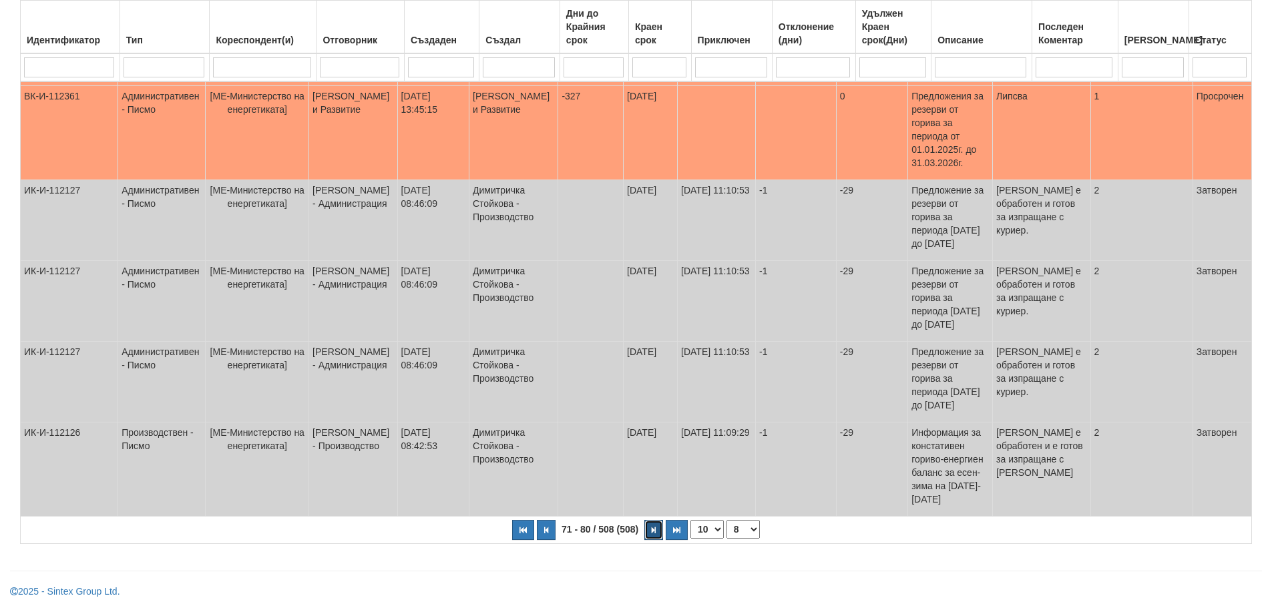
scroll to position [476, 0]
click at [56, 221] on td "ИК-И-112127" at bounding box center [69, 220] width 97 height 81
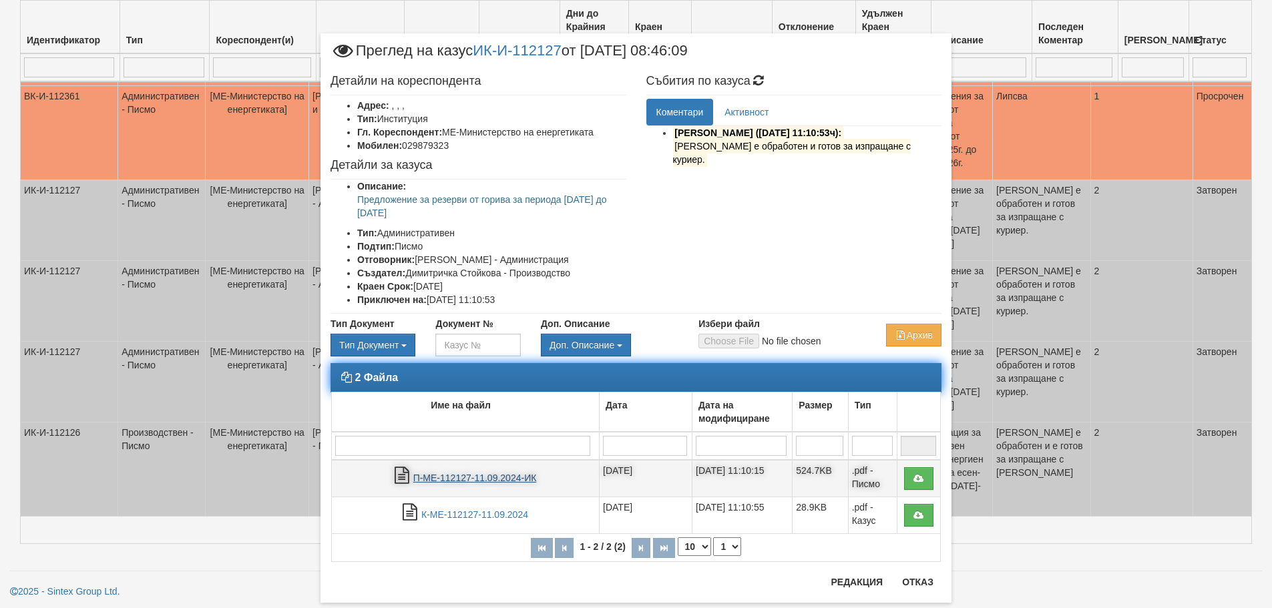
click at [452, 478] on link "П-МЕ-112127-11.09.2024-ИК" at bounding box center [475, 478] width 124 height 11
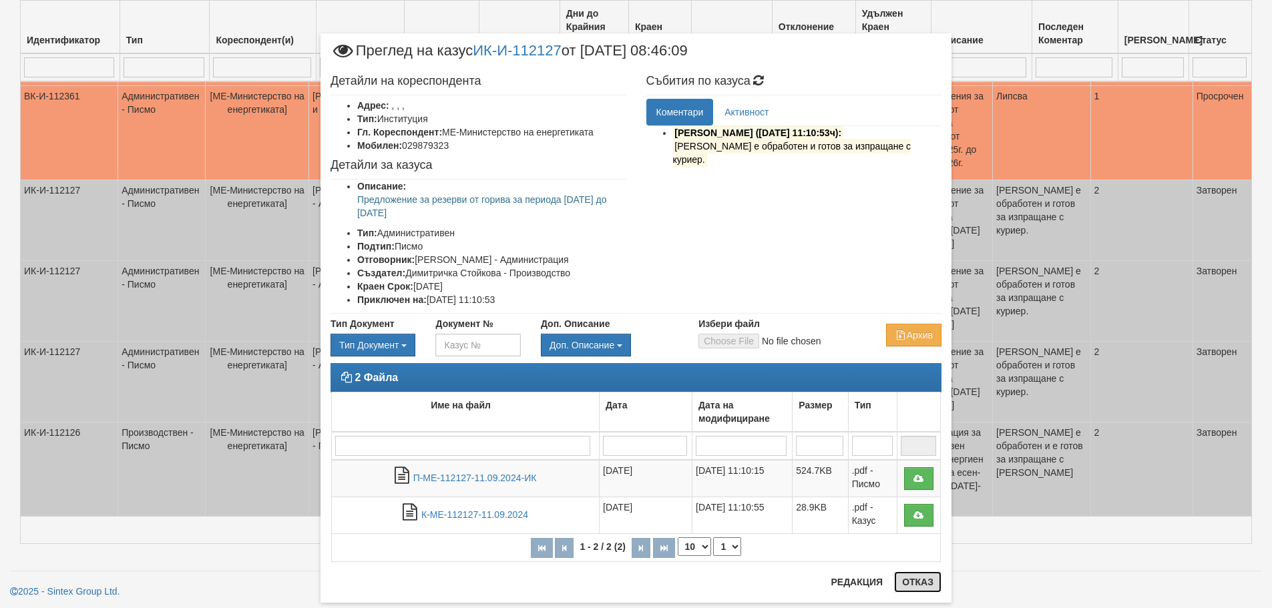
click at [910, 579] on button "Отказ" at bounding box center [917, 582] width 47 height 21
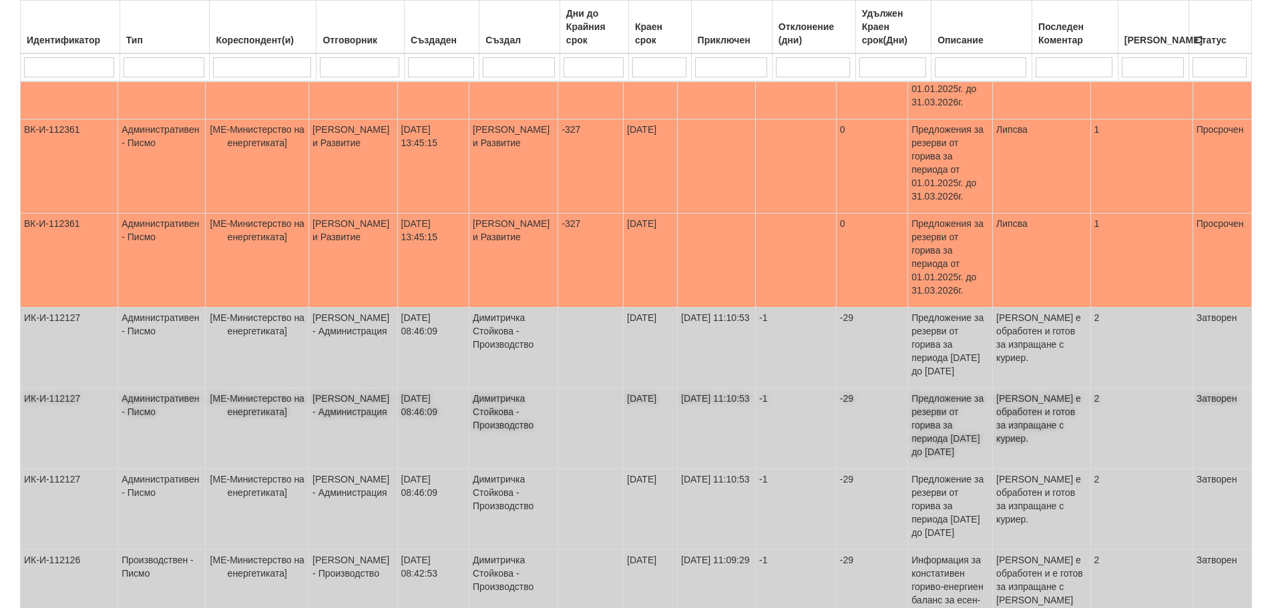
scroll to position [343, 0]
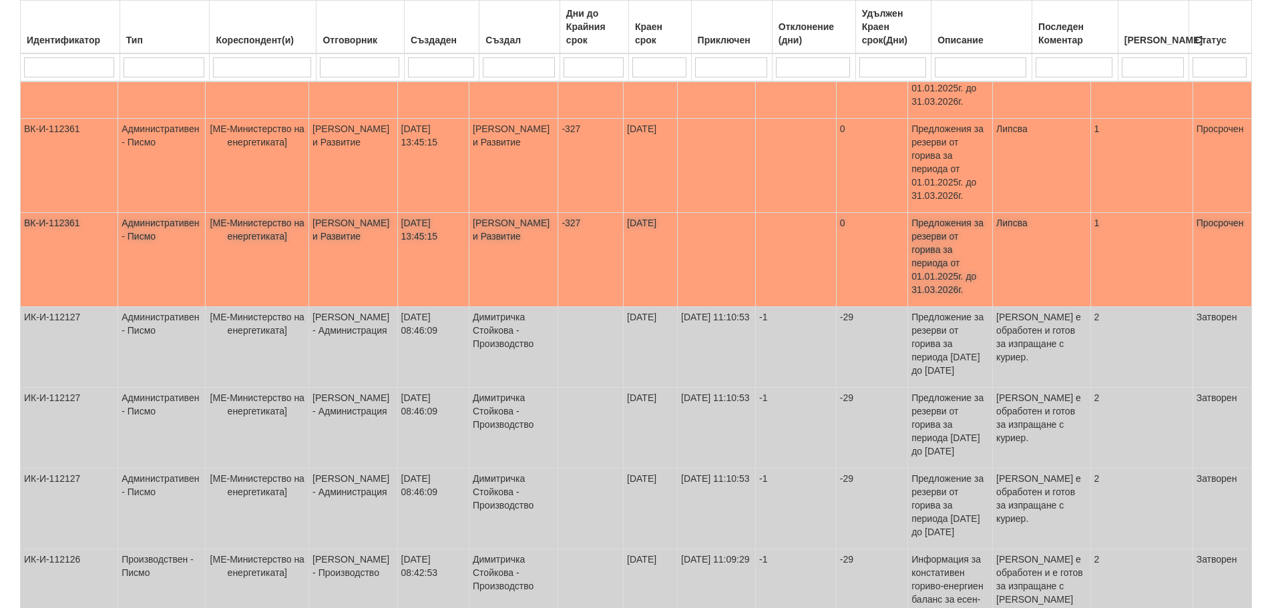
click at [59, 270] on td "ВК-И-112361" at bounding box center [69, 260] width 97 height 94
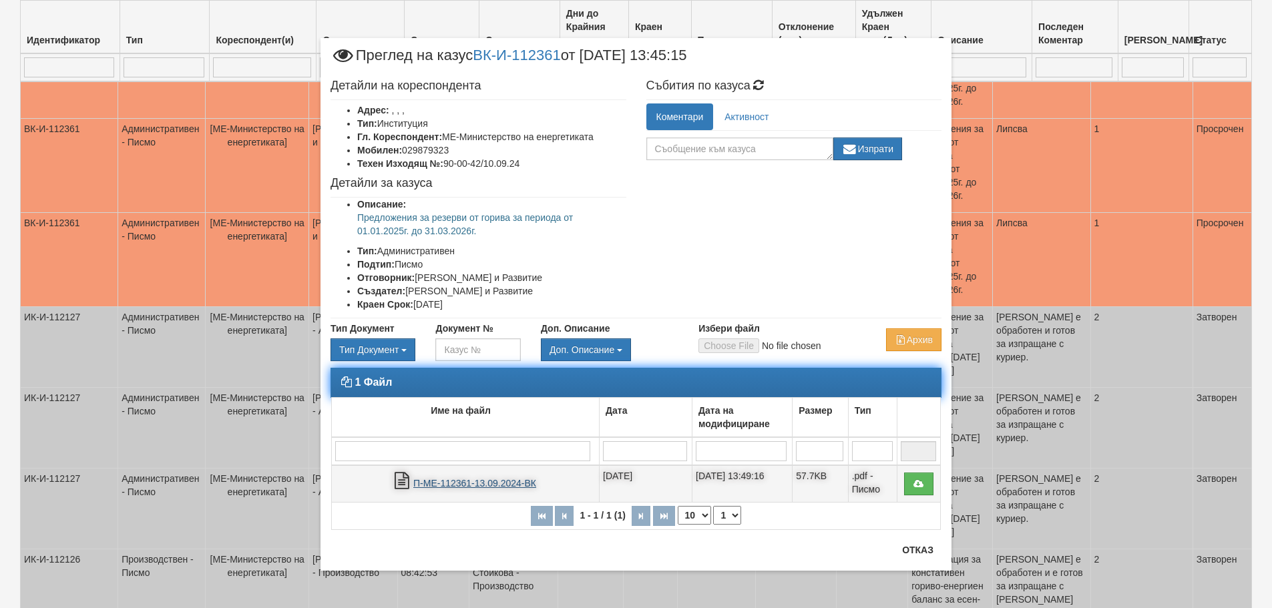
click at [448, 481] on link "П-МЕ-112361-13.09.2024-ВК" at bounding box center [474, 483] width 123 height 11
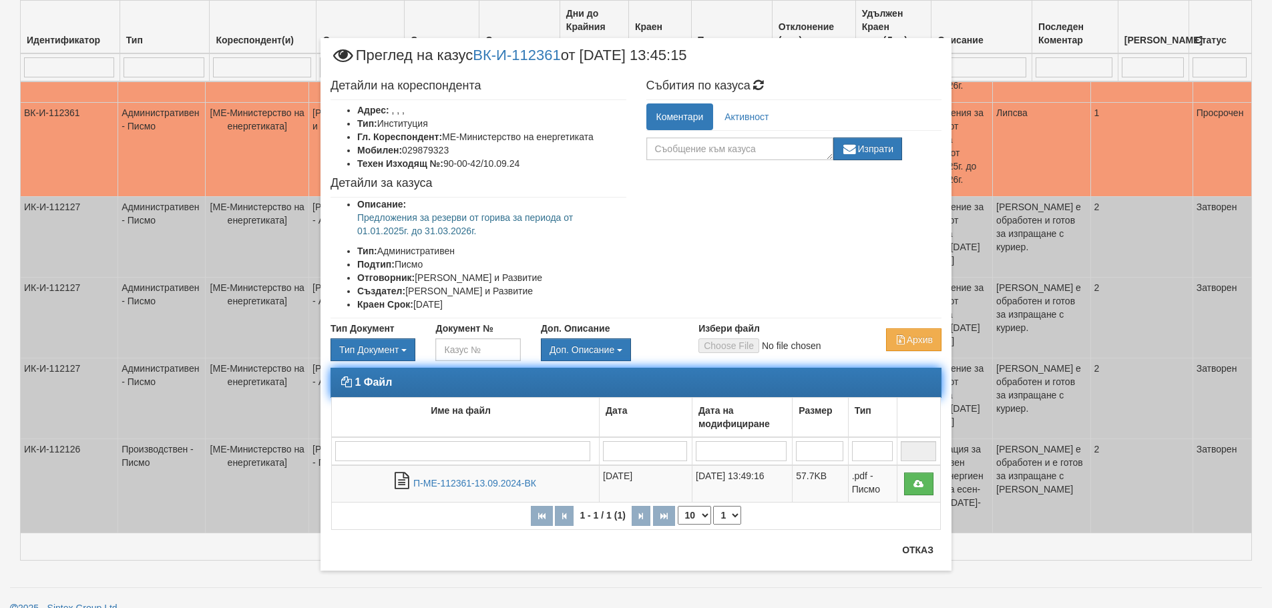
scroll to position [476, 0]
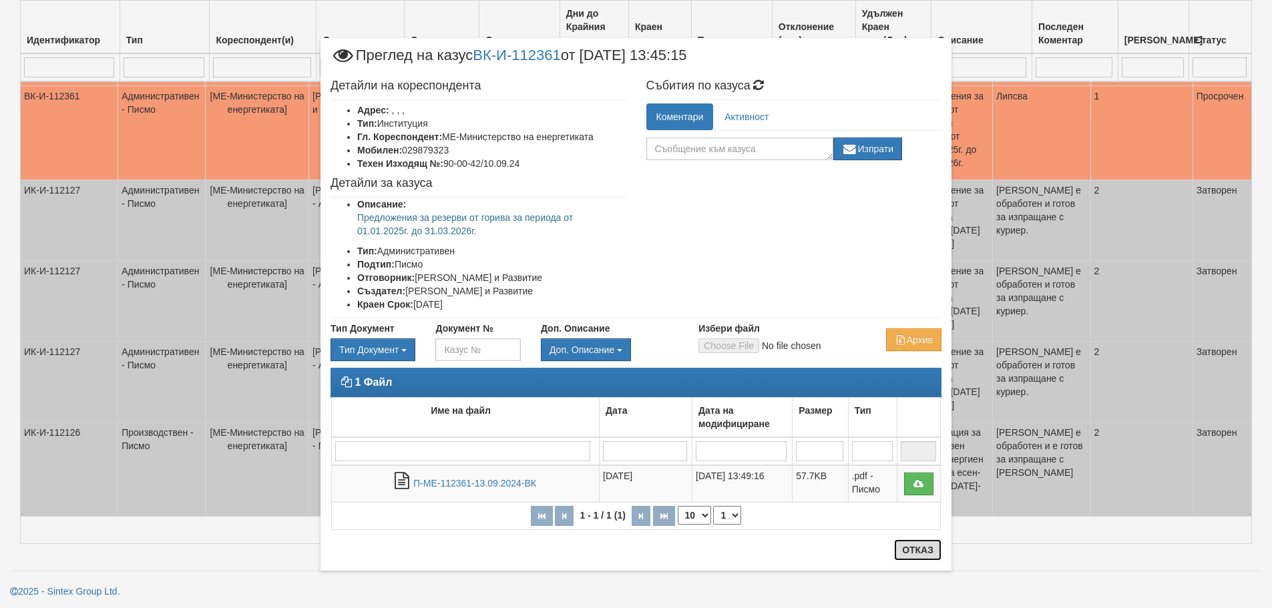
click at [913, 546] on button "Отказ" at bounding box center [917, 549] width 47 height 21
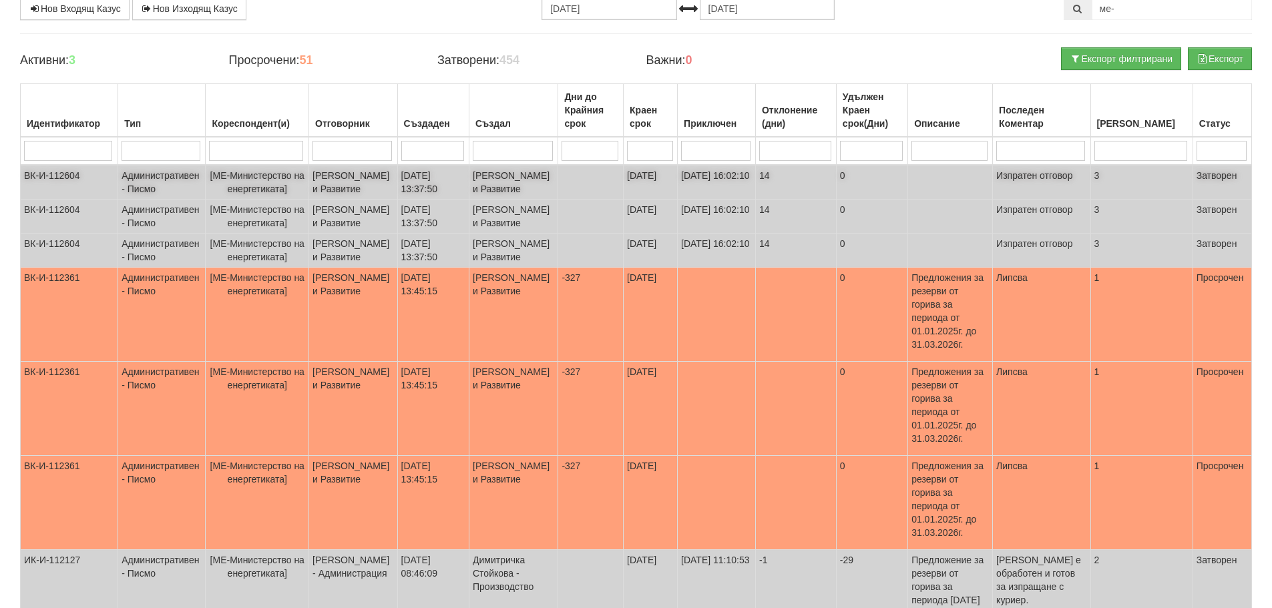
scroll to position [75, 0]
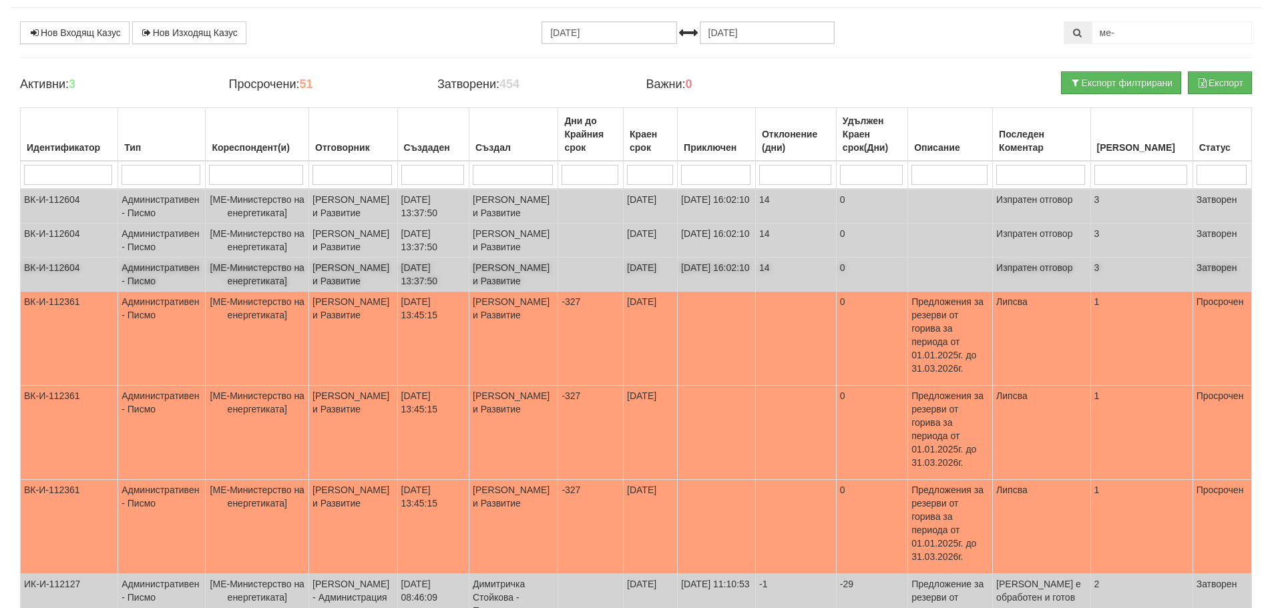
click at [59, 292] on td "ВК-И-112604" at bounding box center [69, 275] width 97 height 34
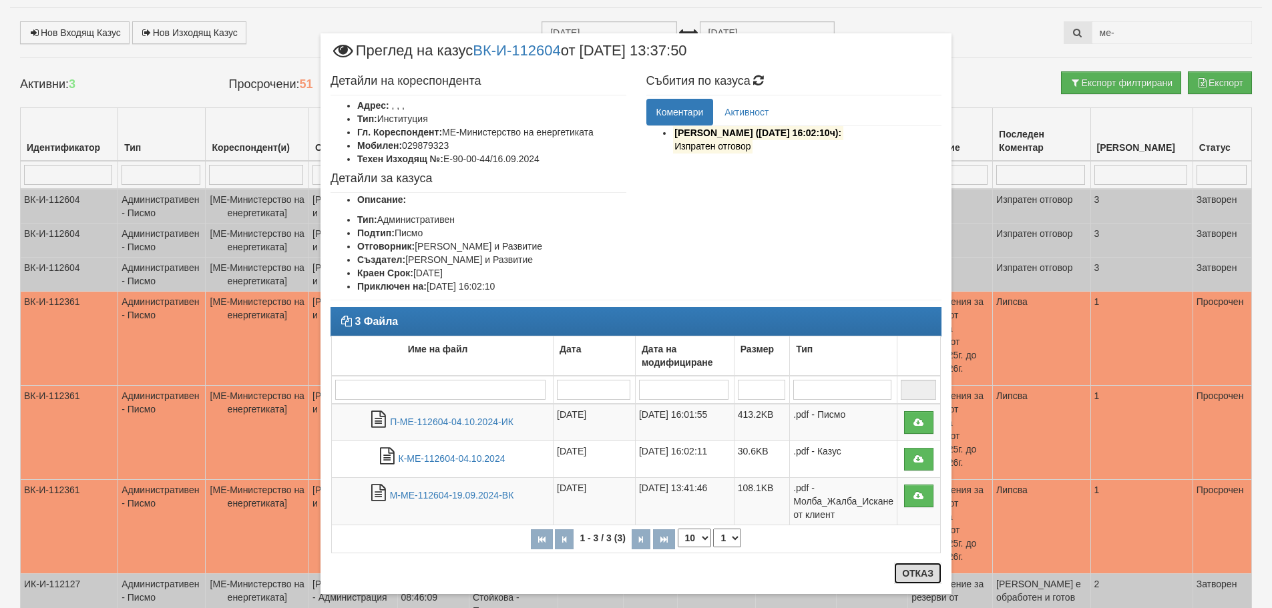
click at [907, 574] on button "Отказ" at bounding box center [917, 573] width 47 height 21
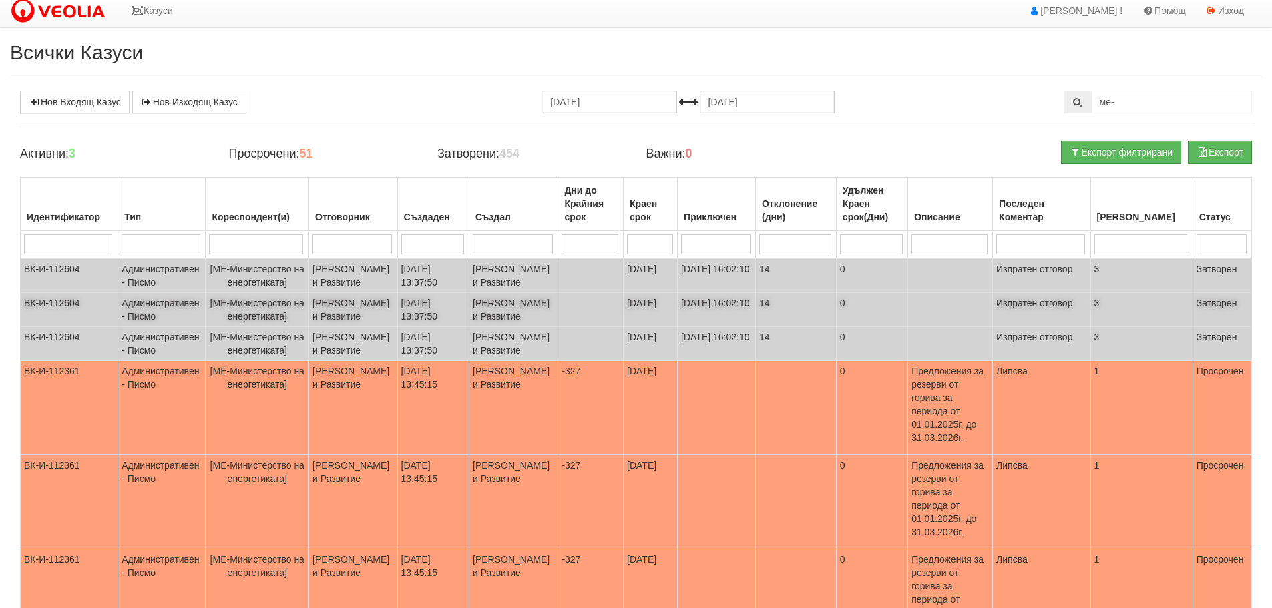
scroll to position [0, 0]
